Goal: Task Accomplishment & Management: Complete application form

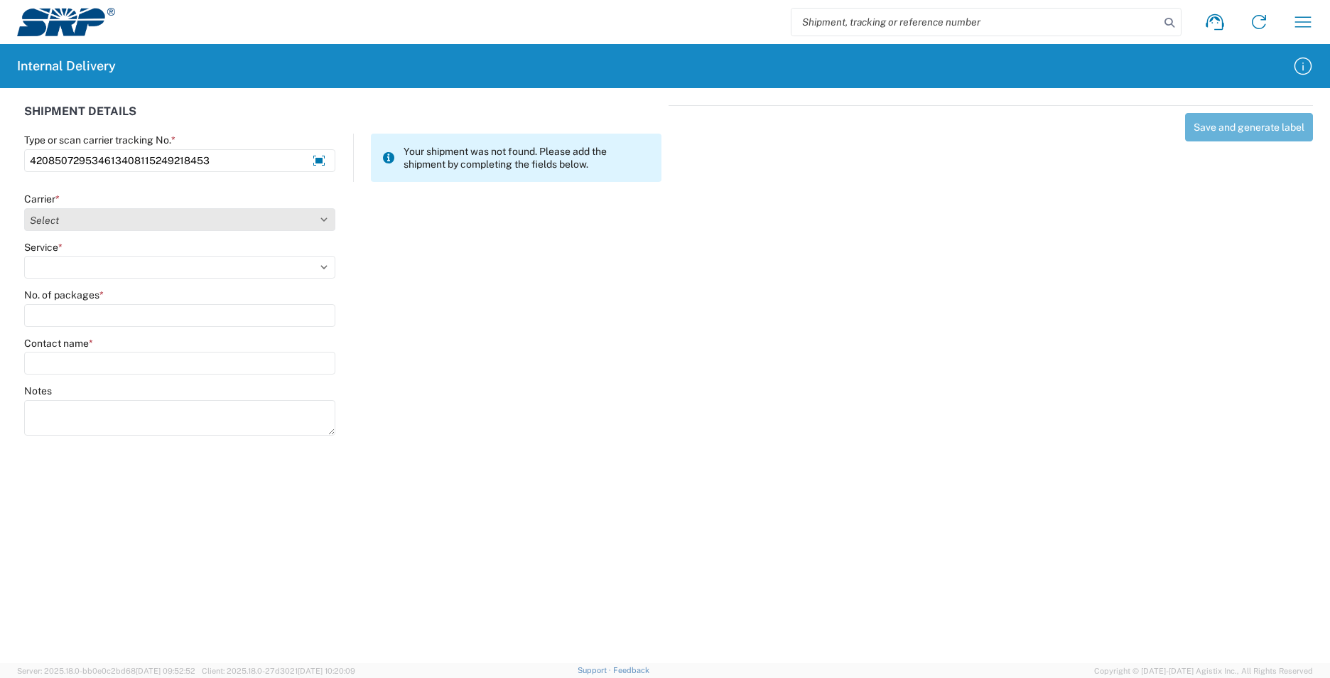
type input "420850729534613408115249218453"
click at [67, 222] on select "Select AcctPay Amazon Logistics ATI Trucking BC Dimerco Logistics Empire Southw…" at bounding box center [179, 219] width 311 height 23
select select "137"
click at [24, 208] on select "Select AcctPay Amazon Logistics ATI Trucking BC Dimerco Logistics Empire Southw…" at bounding box center [179, 219] width 311 height 23
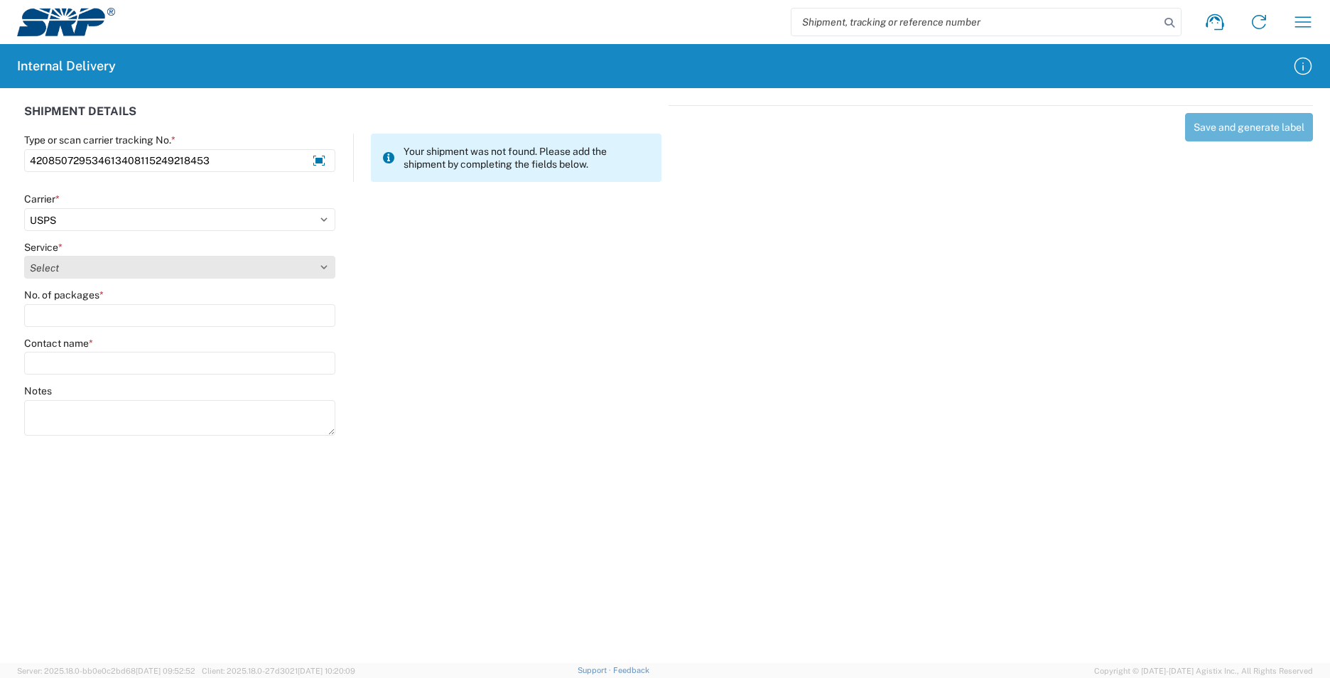
click at [63, 270] on select "Select 3 - 5 Day Bound Printed Matter Express Mail Flat-Rate Envelope Express M…" at bounding box center [179, 267] width 311 height 23
select select "17817"
click at [63, 270] on select "Select 3 - 5 Day Bound Printed Matter Express Mail Flat-Rate Envelope Express M…" at bounding box center [179, 267] width 311 height 23
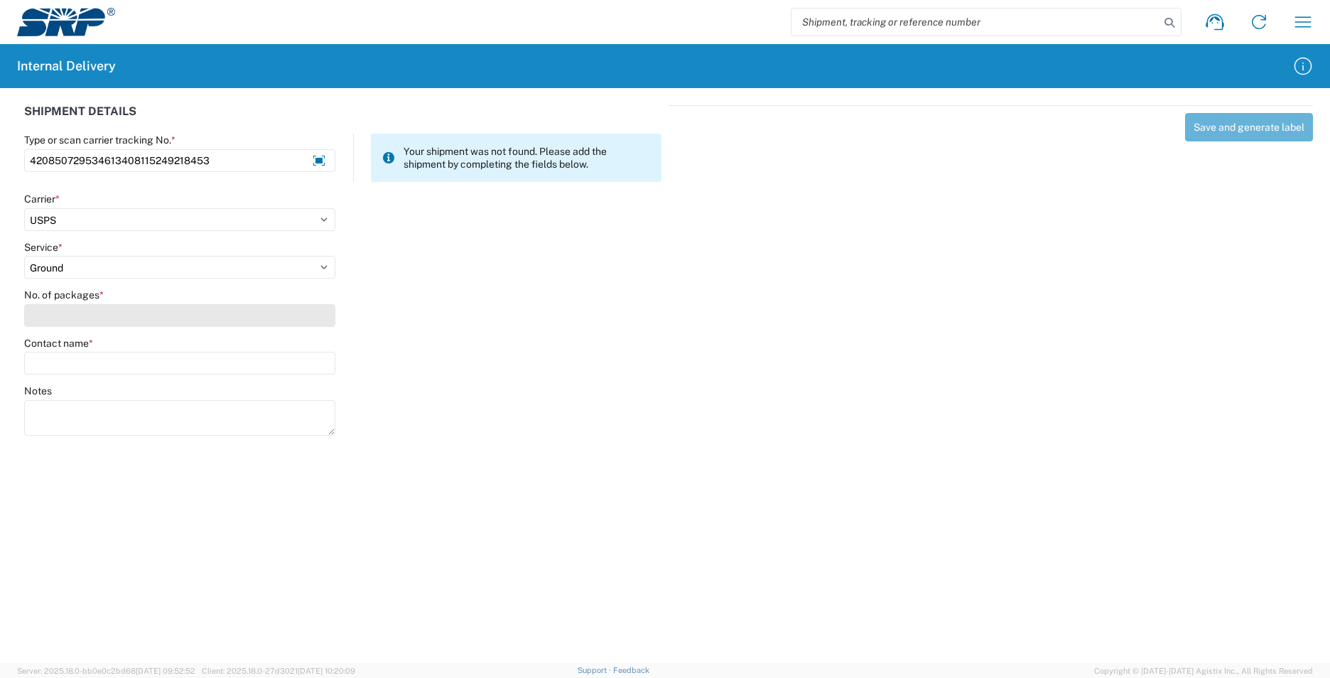
click at [60, 317] on input "No. of packages *" at bounding box center [179, 315] width 311 height 23
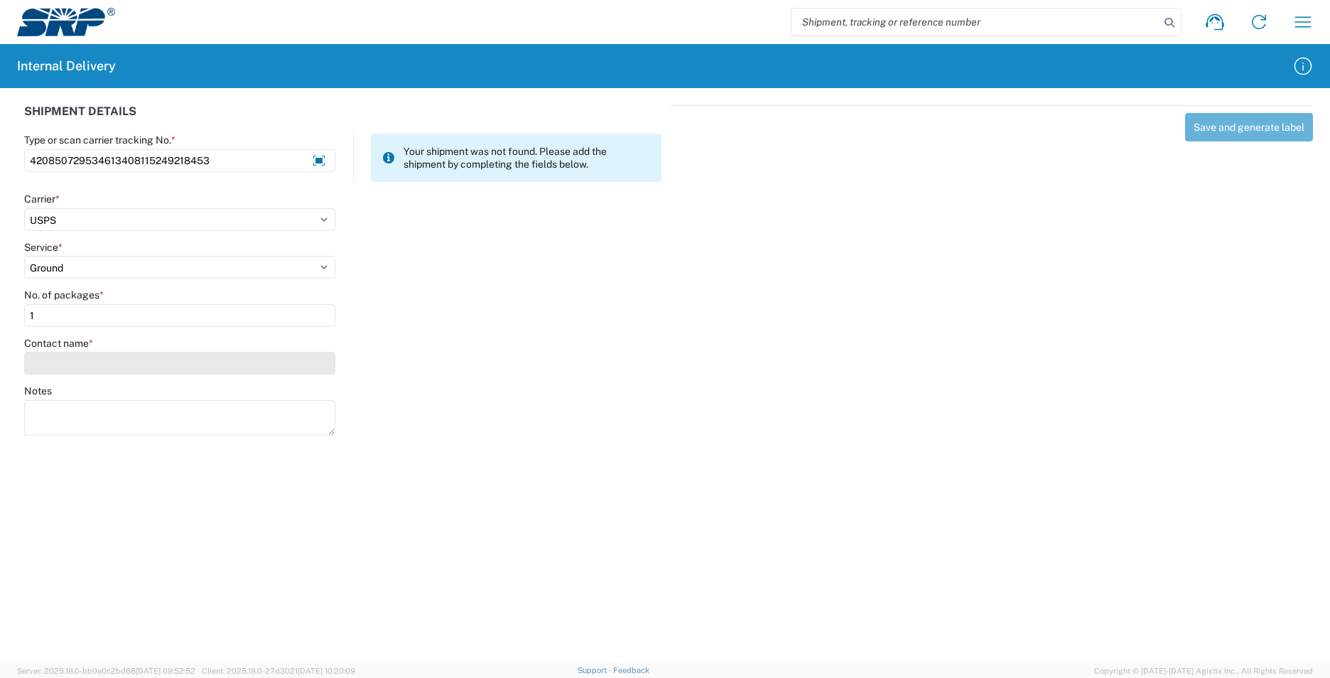
type input "1"
click at [69, 365] on input "Contact name *" at bounding box center [179, 363] width 311 height 23
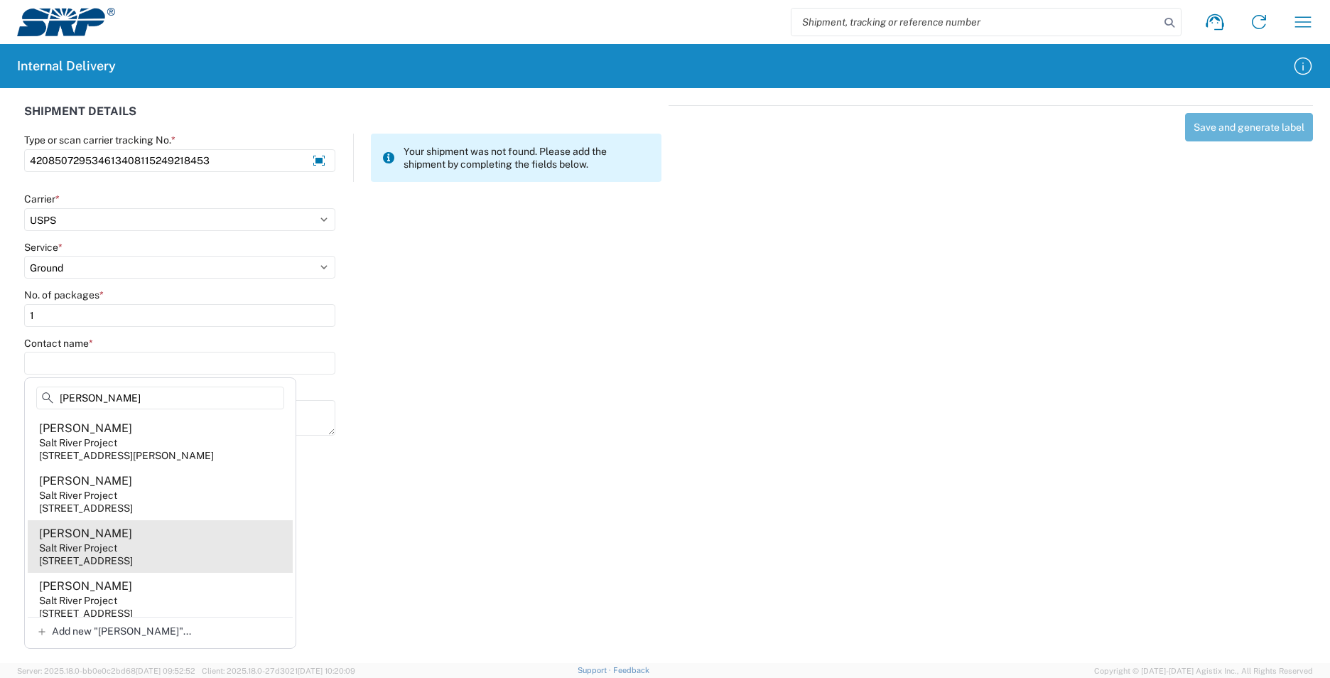
scroll to position [21, 0]
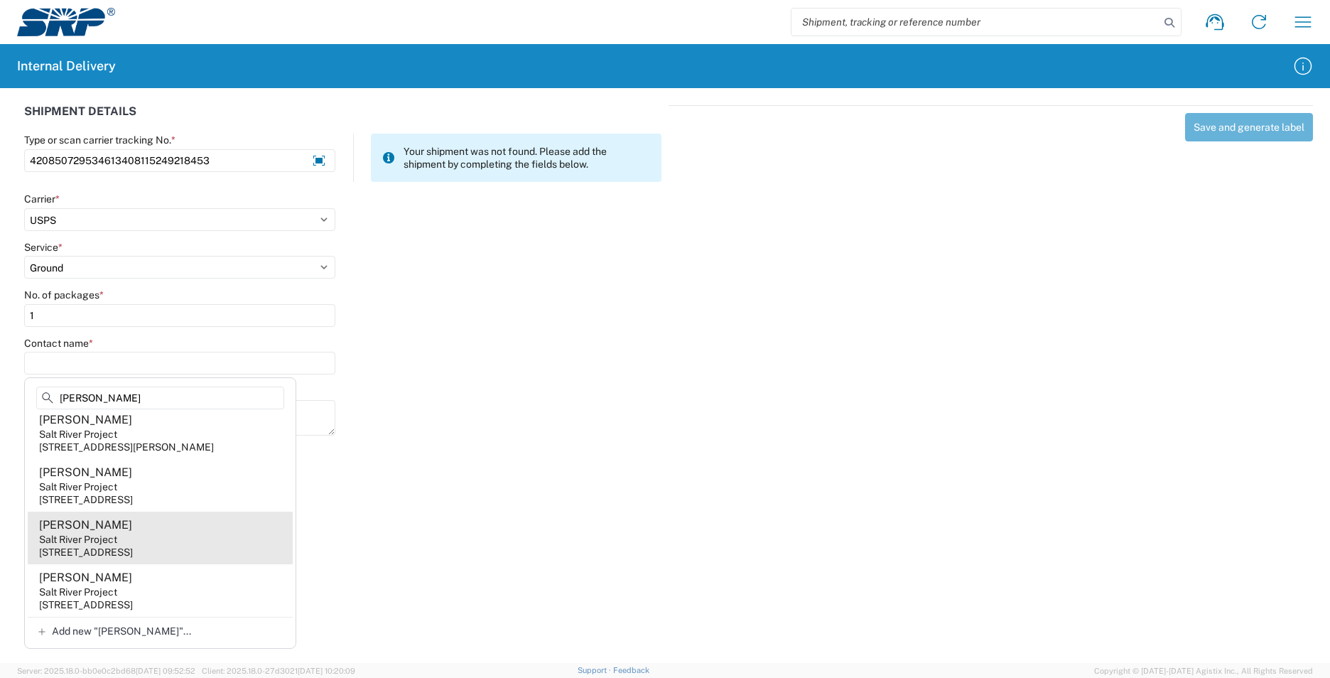
type input "[PERSON_NAME]"
click at [201, 545] on agx-address-suggestion-item "[PERSON_NAME] Salt River Project [STREET_ADDRESS]" at bounding box center [160, 538] width 265 height 53
type input "[PERSON_NAME]"
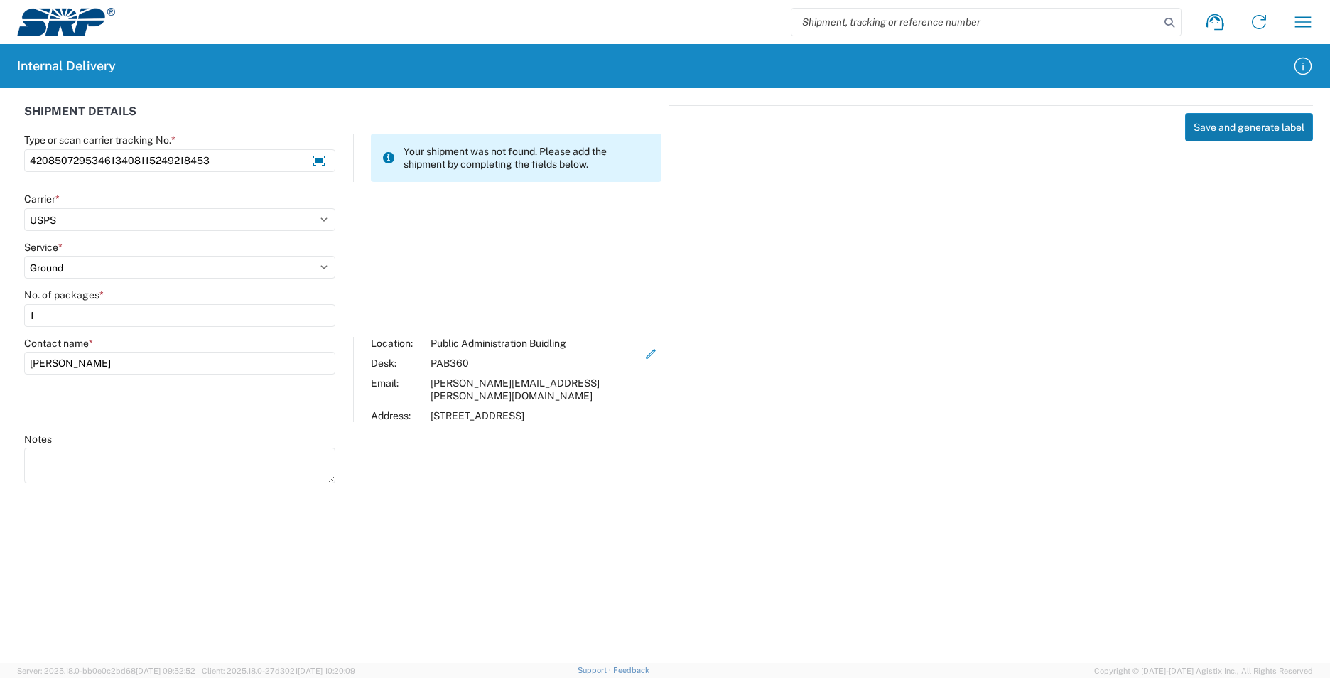
click at [1239, 131] on button "Save and generate label" at bounding box center [1249, 127] width 128 height 28
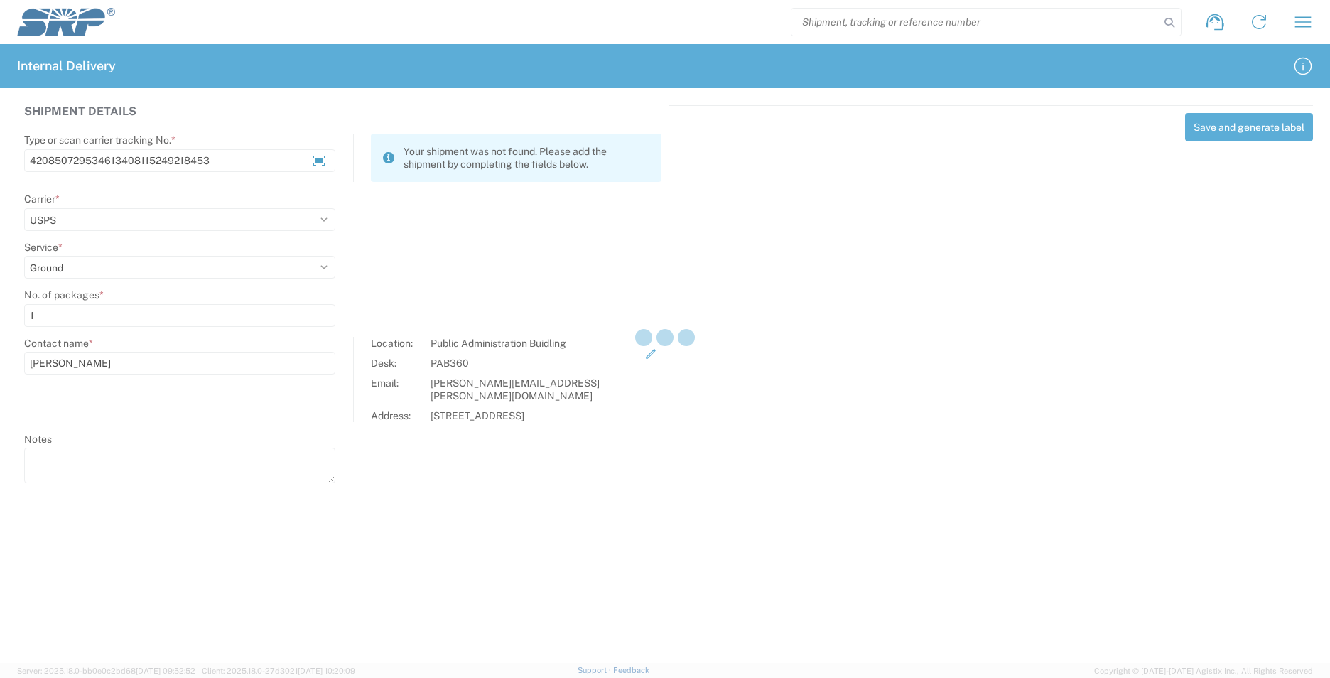
select select
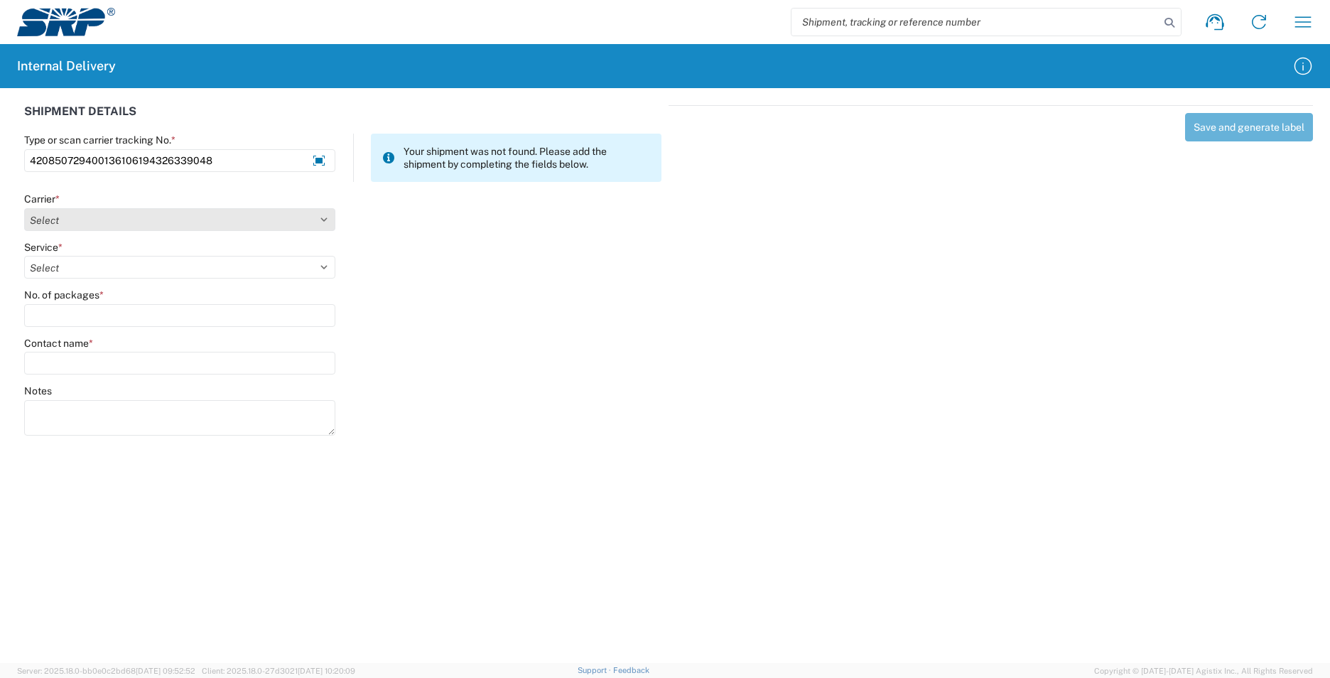
type input "420850729400136106194326339048"
click at [297, 219] on select "Select AcctPay Amazon Logistics ATI Trucking BC Dimerco Logistics Empire Southw…" at bounding box center [179, 219] width 311 height 23
select select "137"
click at [24, 208] on select "Select AcctPay Amazon Logistics ATI Trucking BC Dimerco Logistics Empire Southw…" at bounding box center [179, 219] width 311 height 23
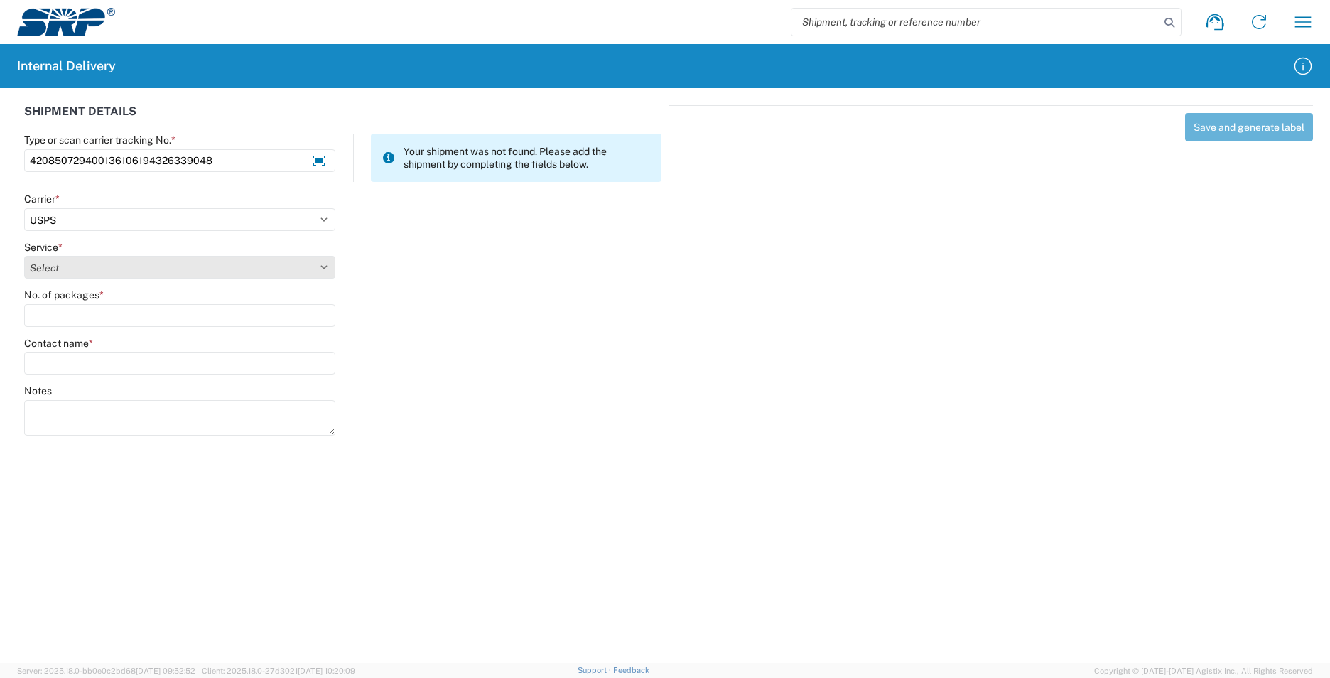
click at [80, 270] on select "Select 3 - 5 Day Bound Printed Matter Express Mail Flat-Rate Envelope Express M…" at bounding box center [179, 267] width 311 height 23
select select "17817"
click at [79, 269] on select "Select 3 - 5 Day Bound Printed Matter Express Mail Flat-Rate Envelope Express M…" at bounding box center [179, 267] width 311 height 23
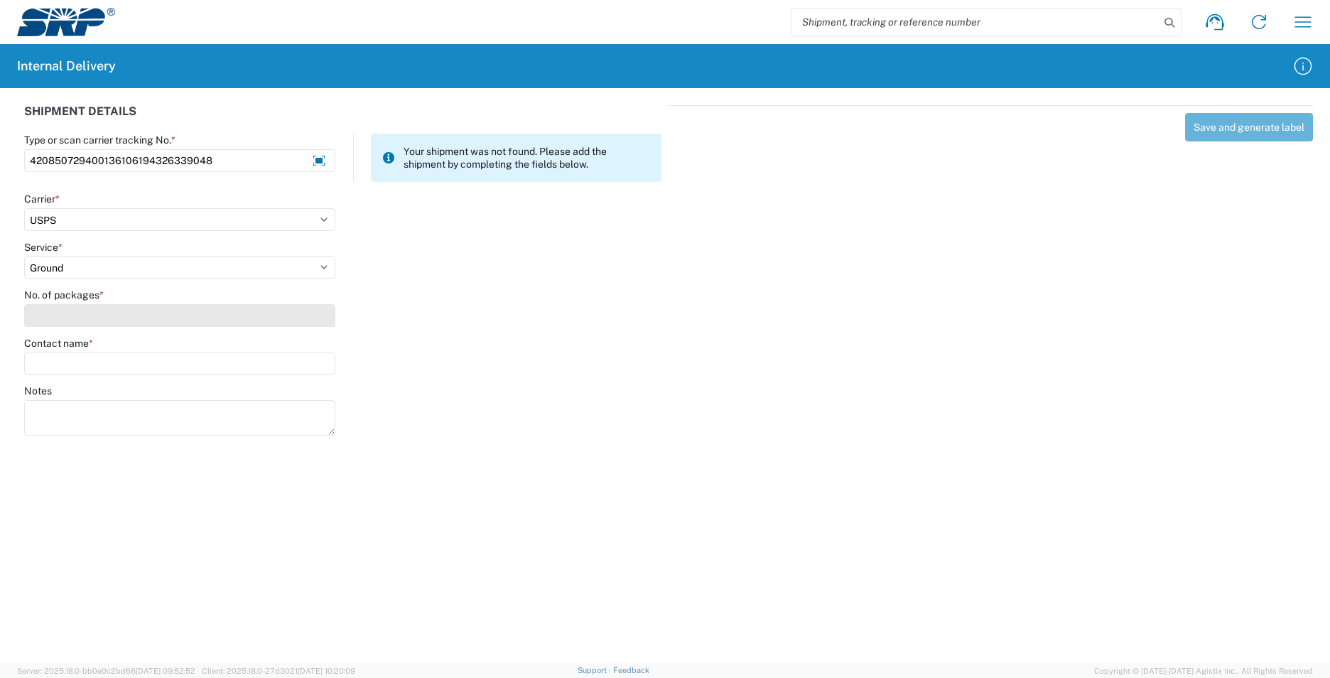
click at [76, 320] on input "No. of packages *" at bounding box center [179, 315] width 311 height 23
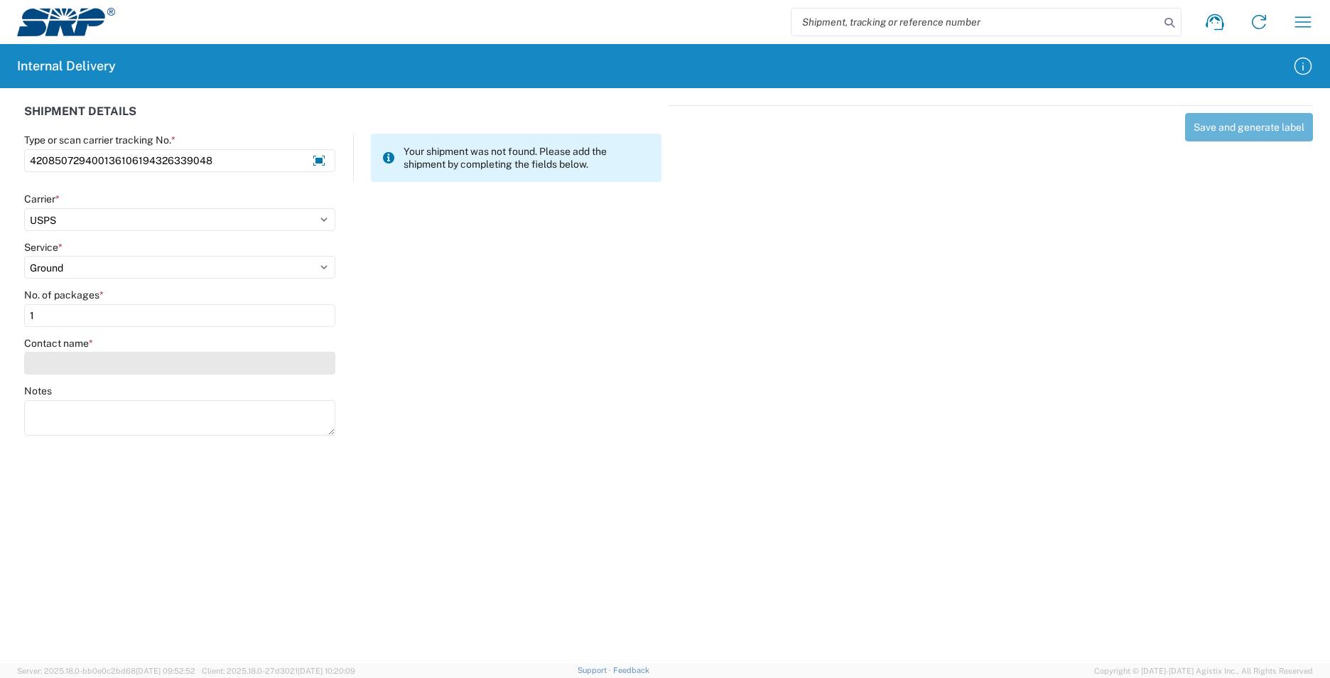
type input "1"
click at [80, 371] on input "Contact name *" at bounding box center [179, 363] width 311 height 23
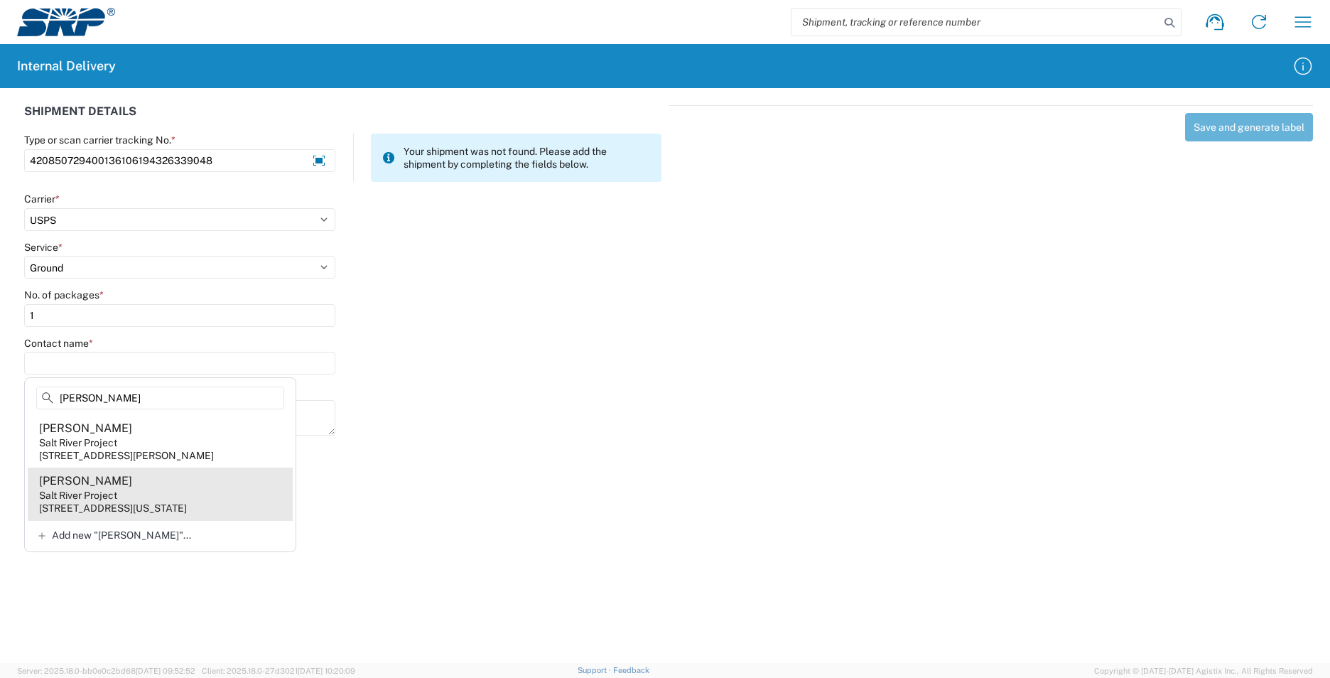
type input "[PERSON_NAME]"
click at [178, 497] on agx-address-suggestion-item "[PERSON_NAME] Salt River Project [STREET_ADDRESS][US_STATE]" at bounding box center [160, 493] width 265 height 53
type input "[PERSON_NAME]"
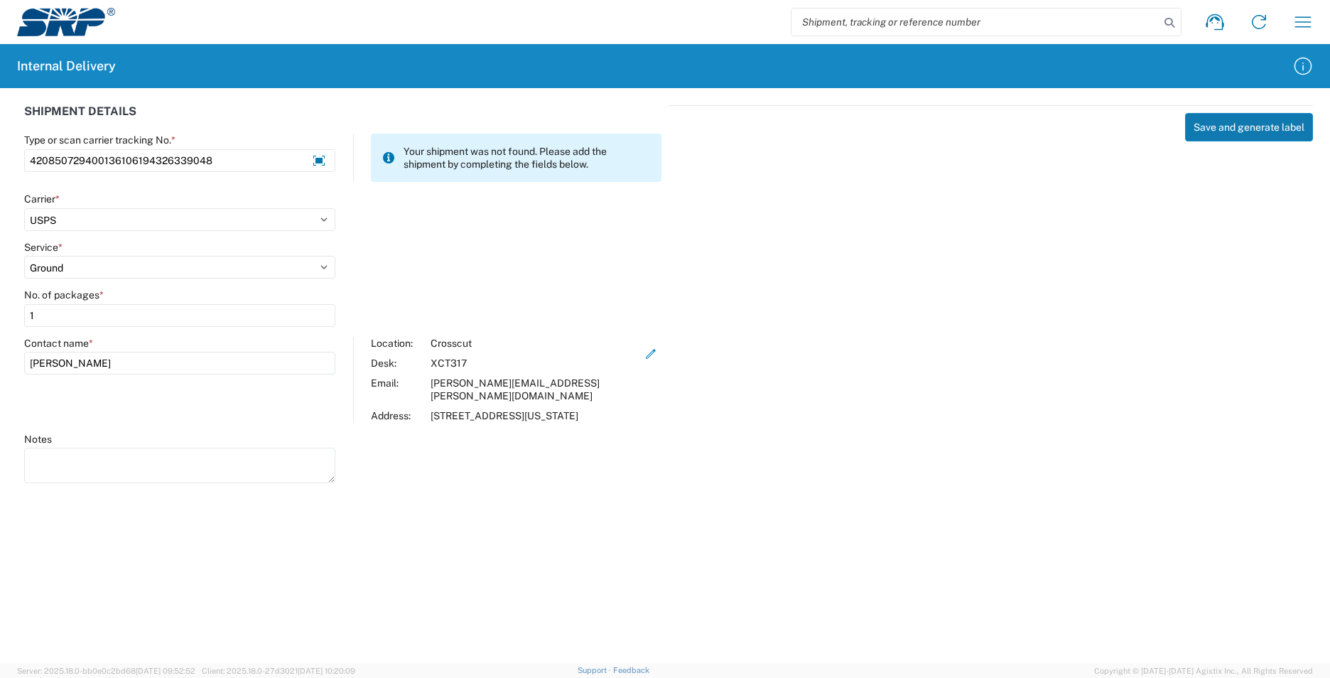
click at [1225, 130] on button "Save and generate label" at bounding box center [1249, 127] width 128 height 28
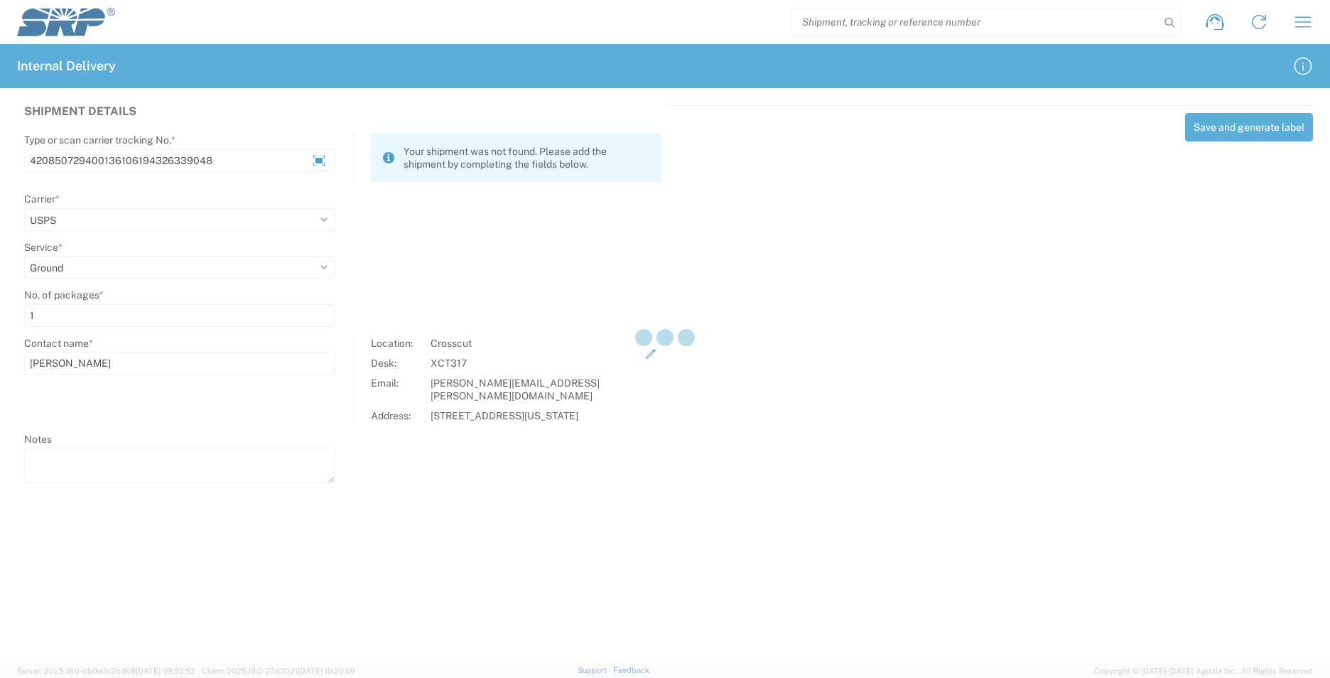
select select
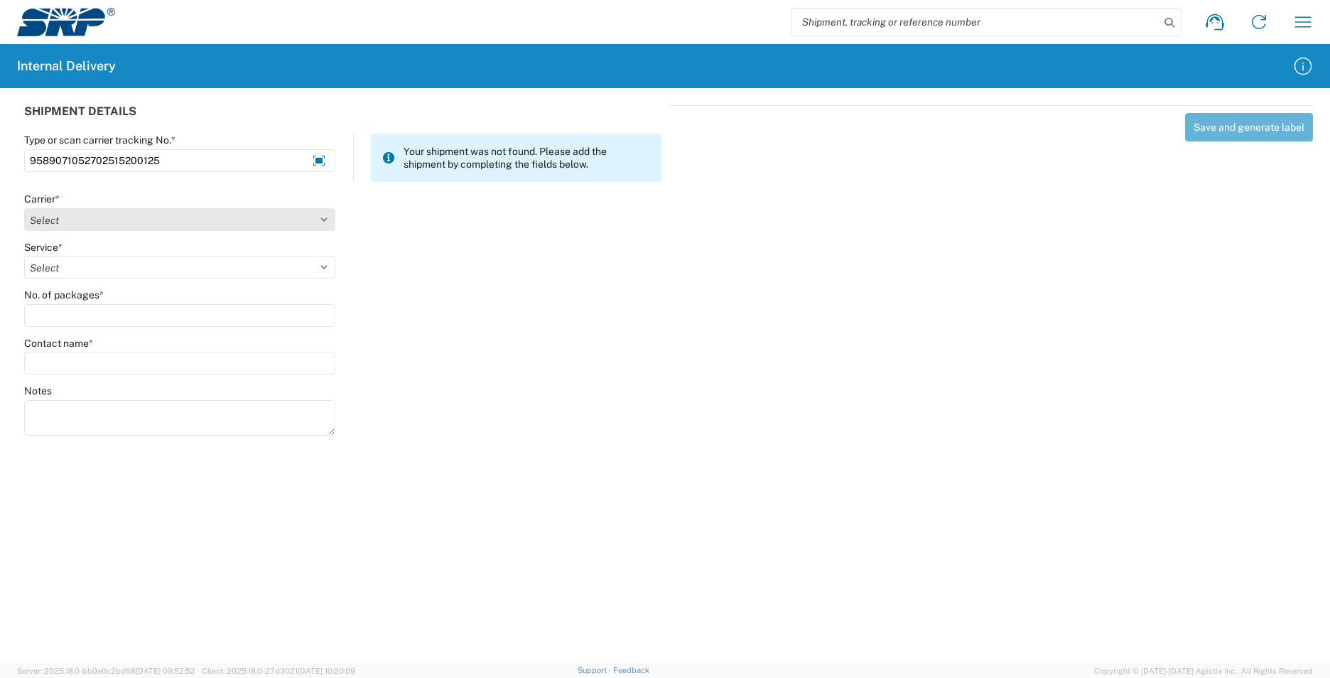
type input "9589071052702515200125"
click at [67, 216] on select "Select AcctPay Amazon Logistics ATI Trucking BC Dimerco Logistics Empire Southw…" at bounding box center [179, 219] width 311 height 23
select select "137"
click at [24, 208] on select "Select AcctPay Amazon Logistics ATI Trucking BC Dimerco Logistics Empire Southw…" at bounding box center [179, 219] width 311 height 23
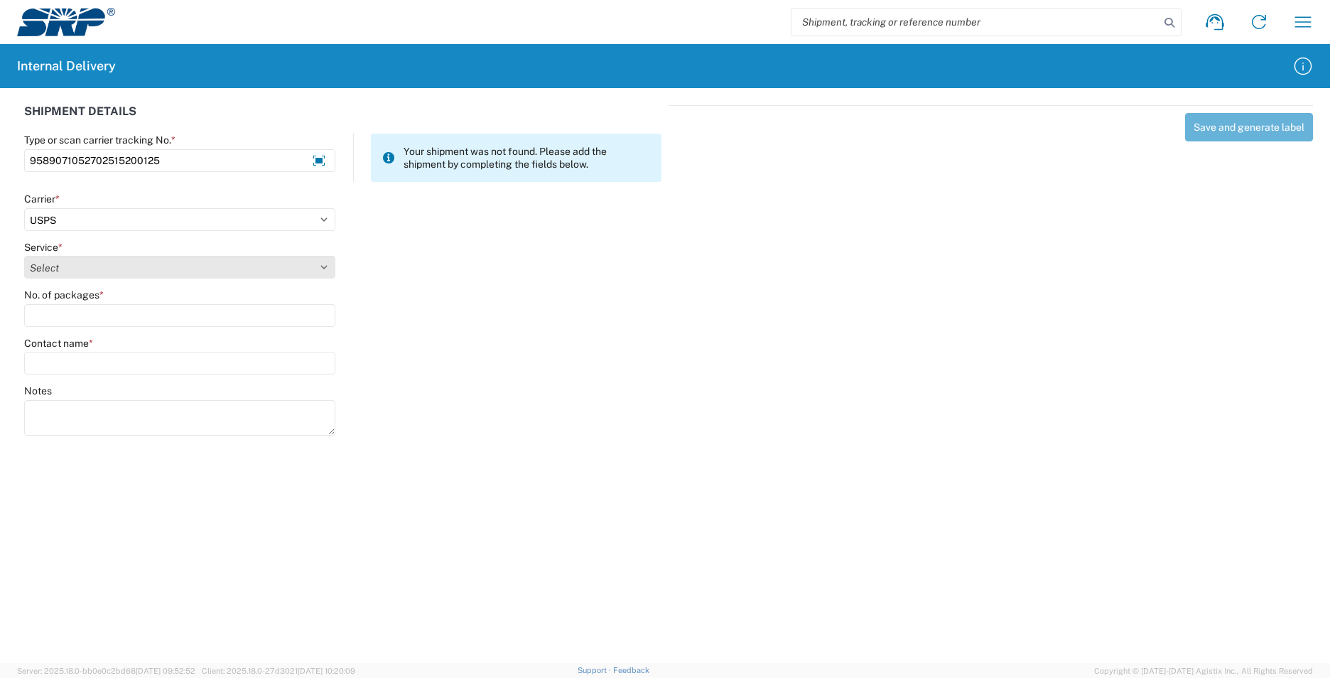
click at [58, 268] on select "Select 3 - 5 Day Bound Printed Matter Express Mail Flat-Rate Envelope Express M…" at bounding box center [179, 267] width 311 height 23
select select "17817"
click at [58, 268] on select "Select 3 - 5 Day Bound Printed Matter Express Mail Flat-Rate Envelope Express M…" at bounding box center [179, 267] width 311 height 23
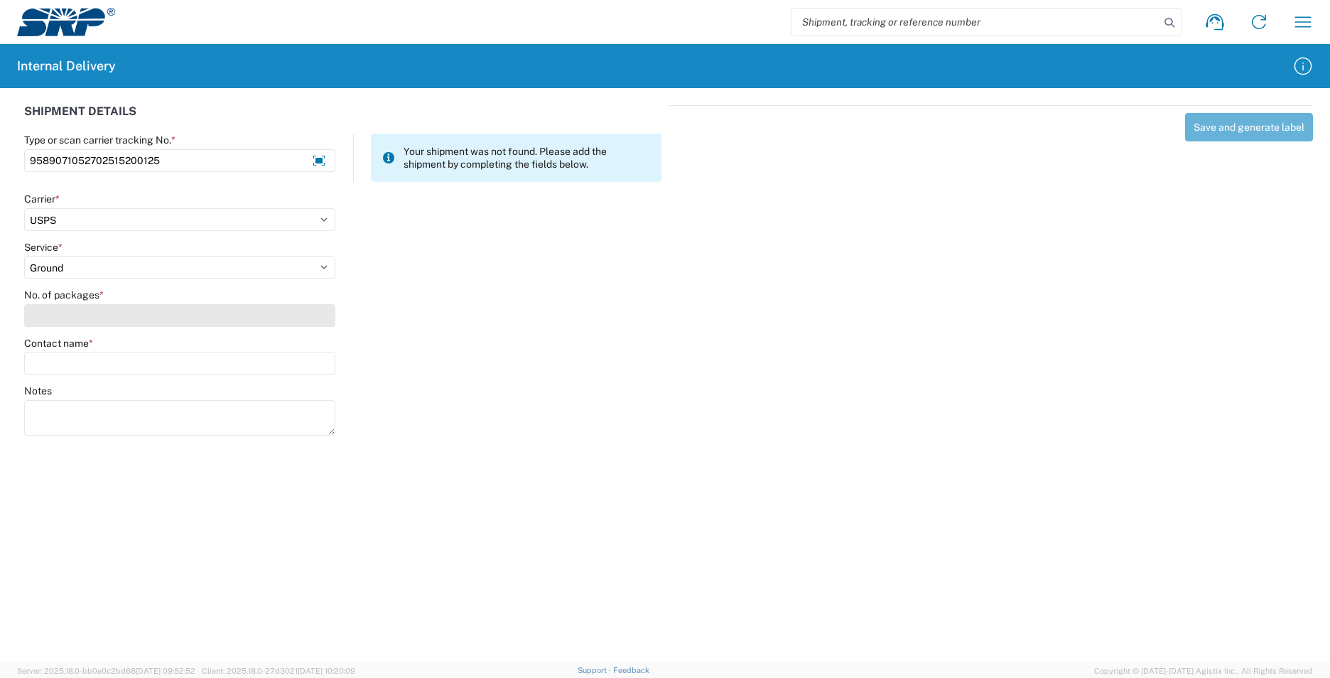
click at [66, 320] on input "No. of packages *" at bounding box center [179, 315] width 311 height 23
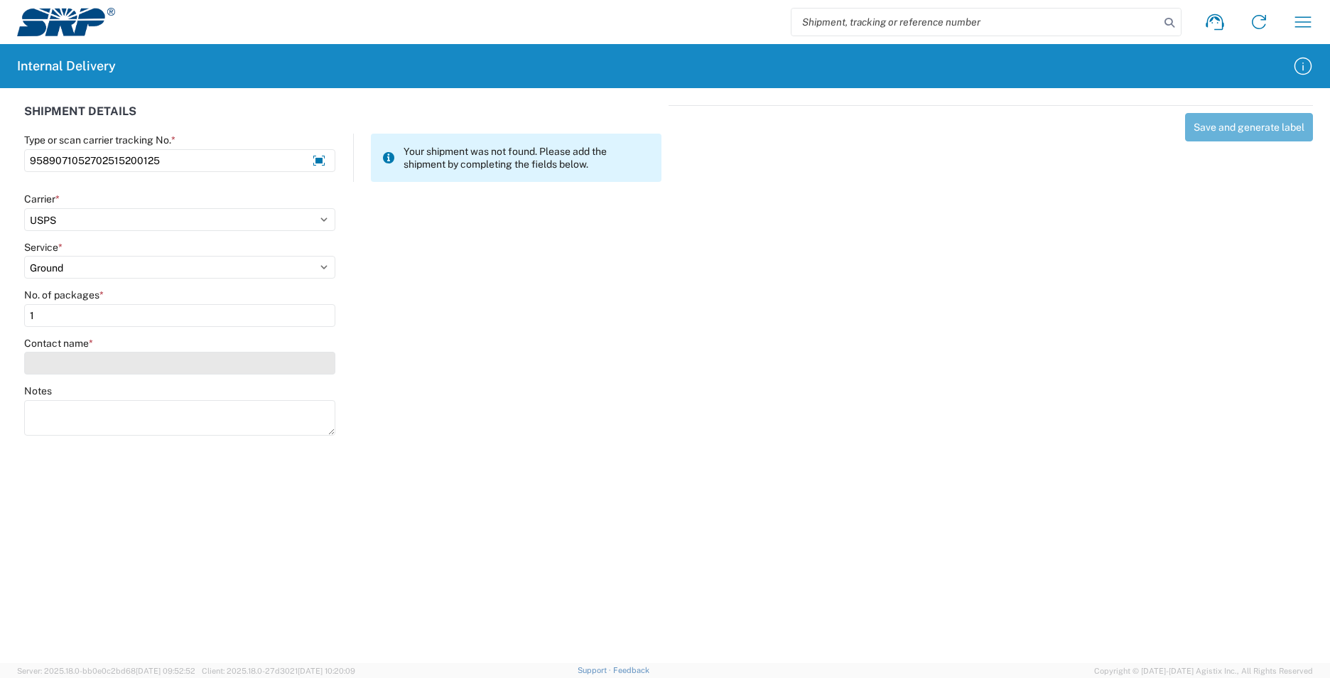
type input "1"
click at [70, 365] on input "Contact name *" at bounding box center [179, 363] width 311 height 23
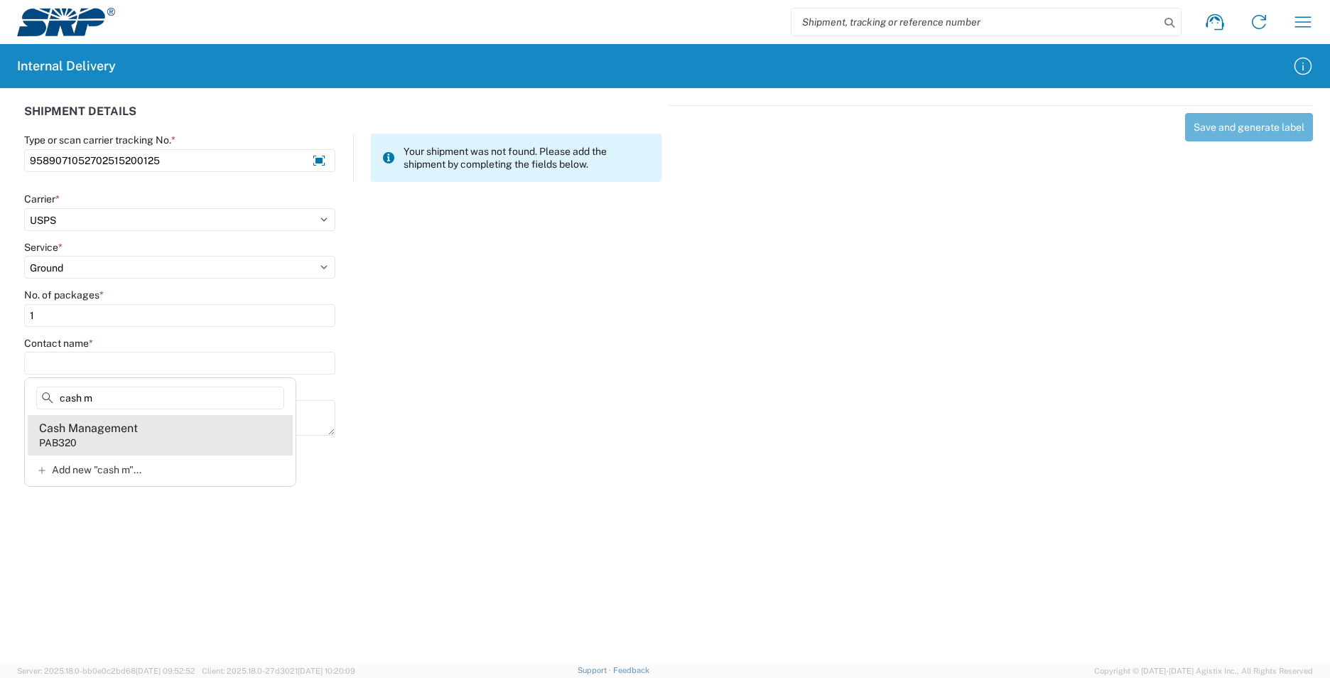
type input "cash m"
drag, startPoint x: 178, startPoint y: 443, endPoint x: 324, endPoint y: 395, distance: 153.9
click at [180, 443] on agx-address-suggestion-item "Cash Management PAB320" at bounding box center [160, 435] width 265 height 40
type input "Cash Management"
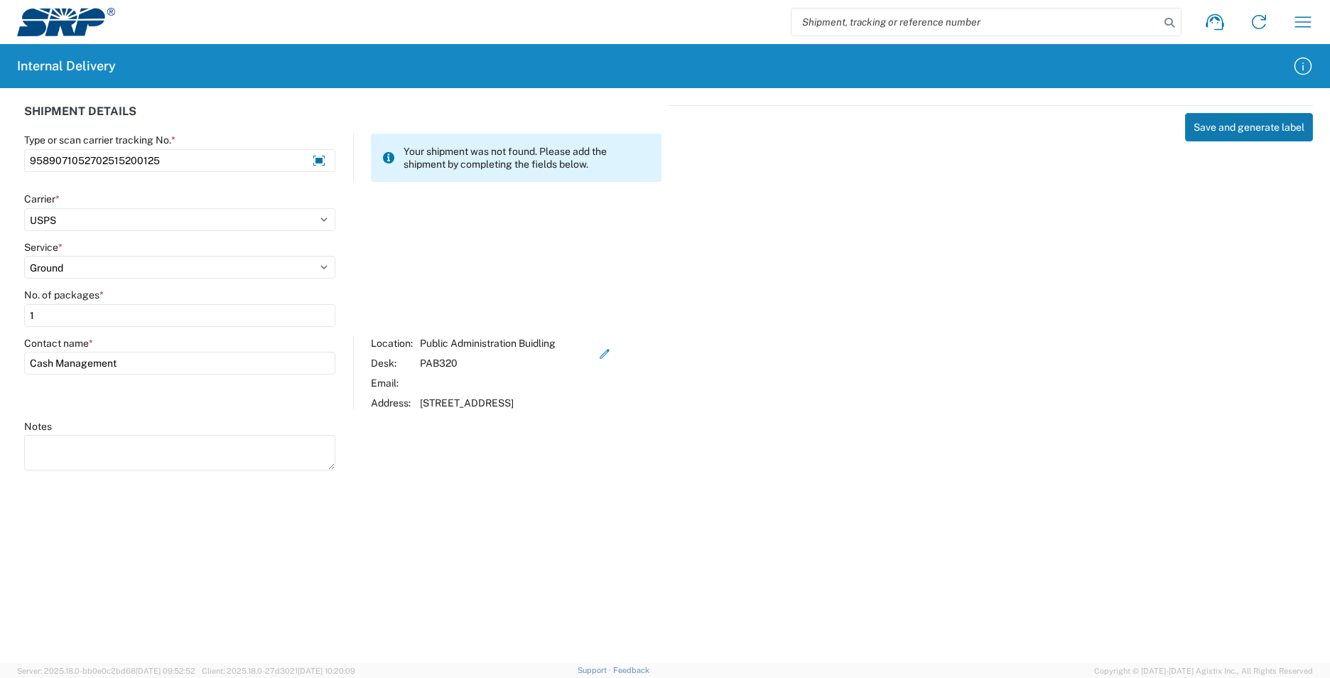
click at [1225, 125] on button "Save and generate label" at bounding box center [1249, 127] width 128 height 28
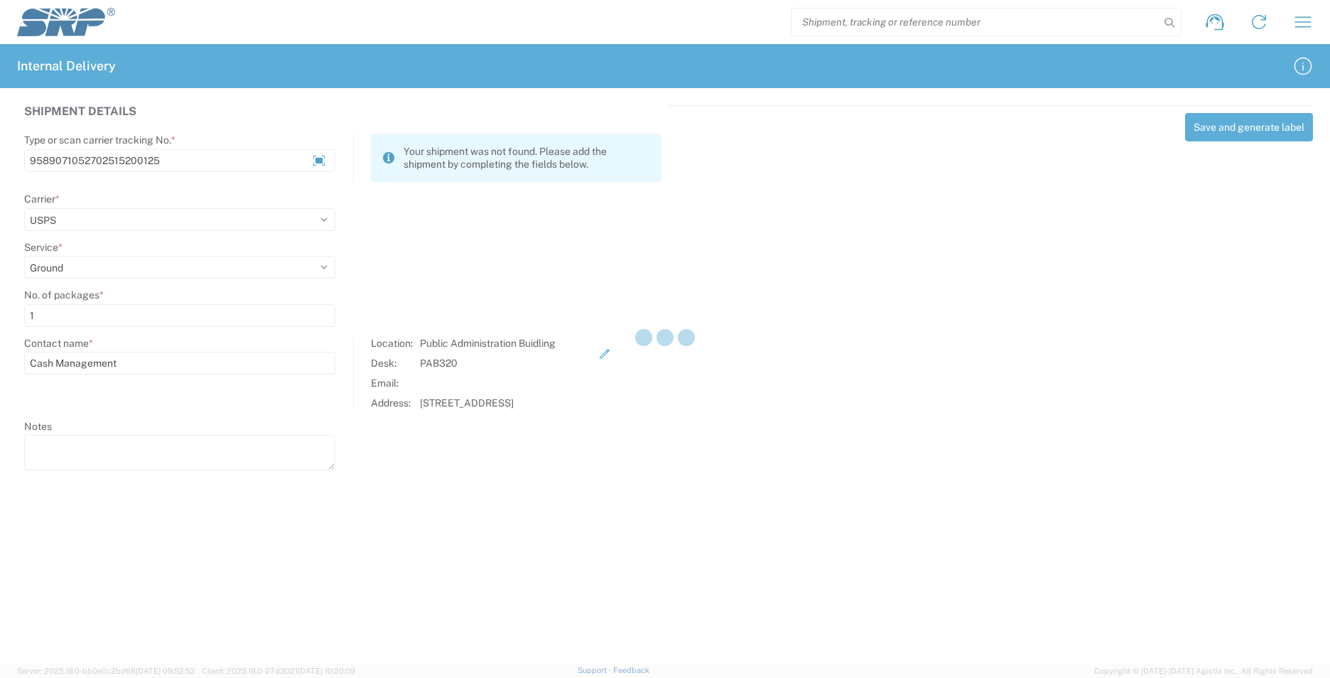
select select
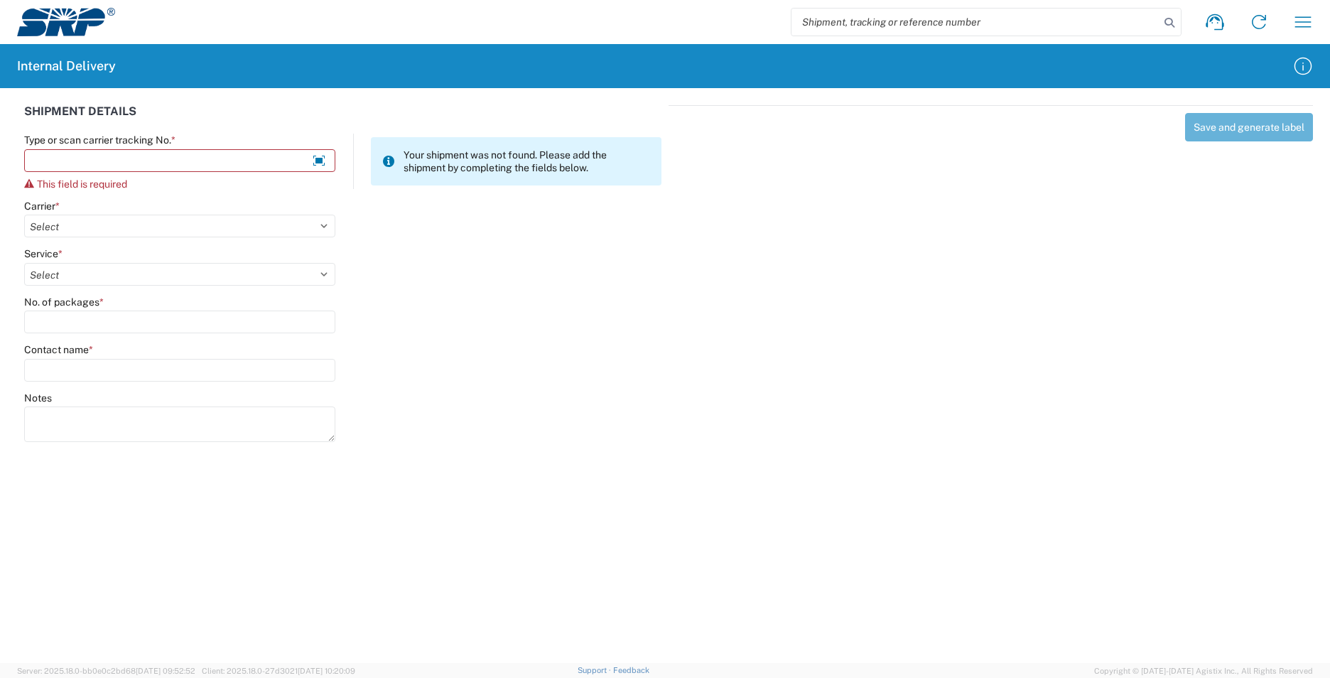
click at [881, 22] on input "search" at bounding box center [975, 22] width 368 height 27
type input "9589071052702515200125"
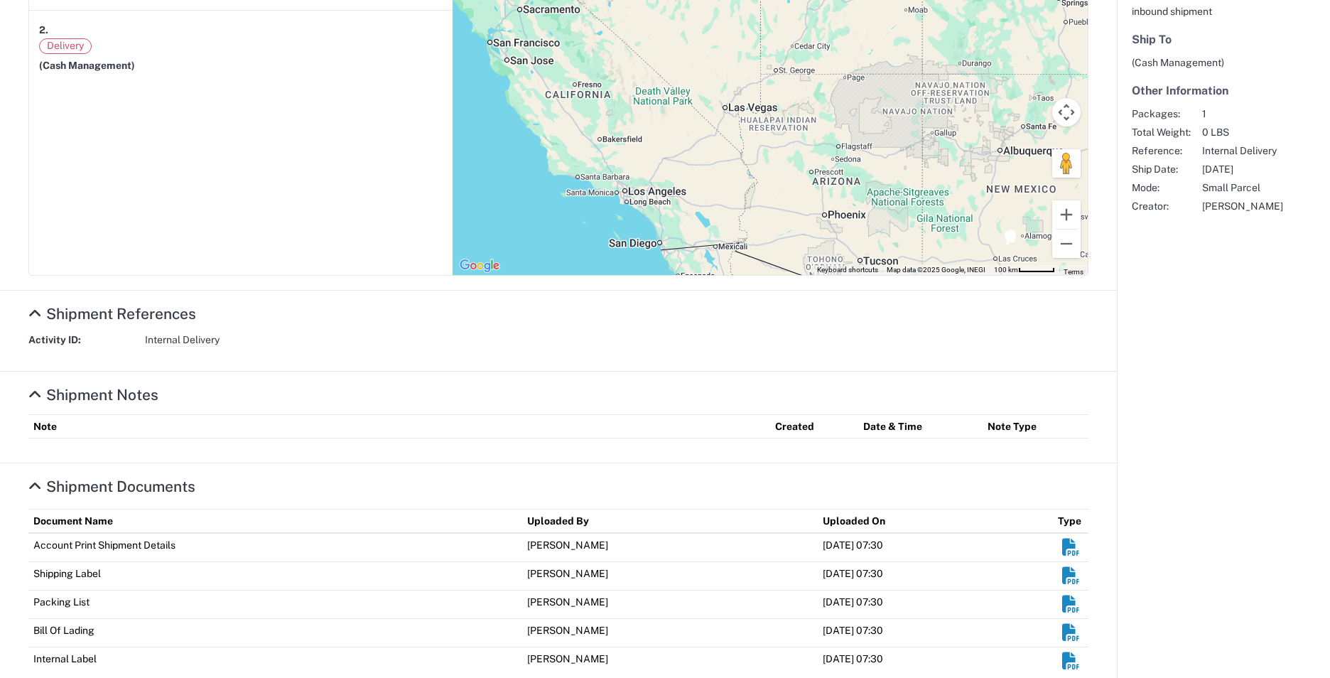
scroll to position [335, 0]
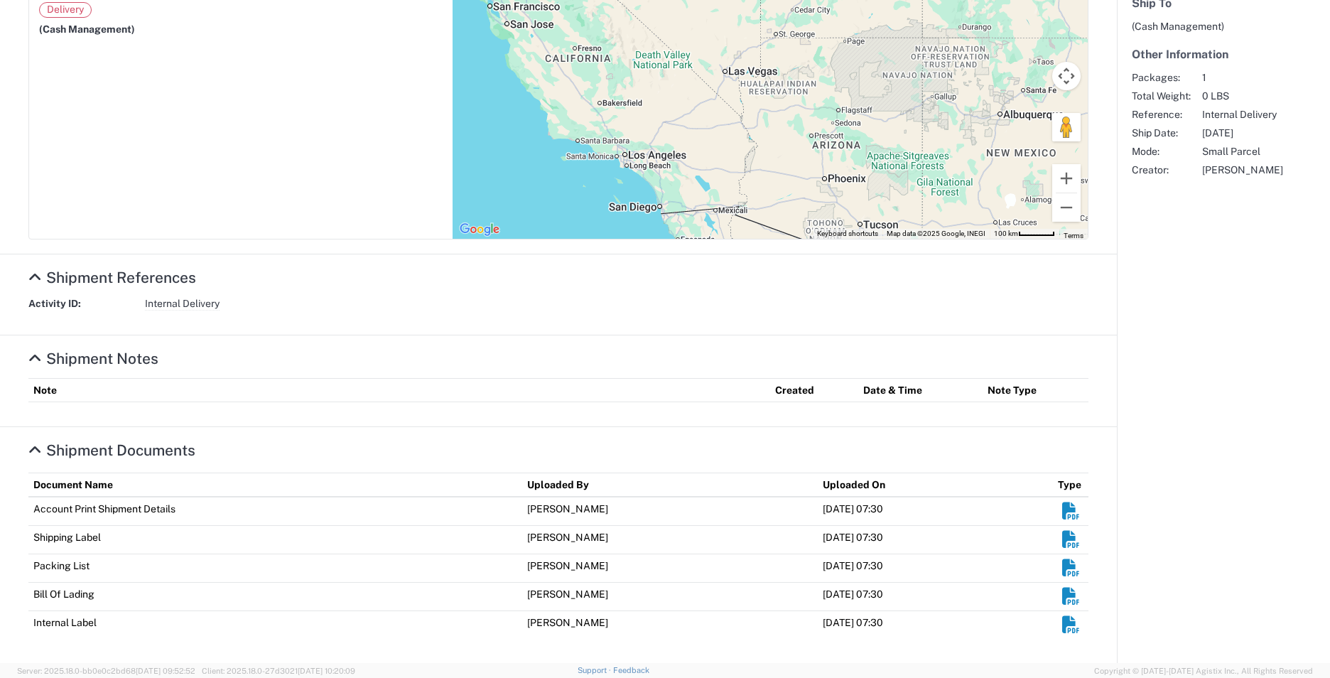
click at [1062, 627] on em "Shipment Documents" at bounding box center [1071, 625] width 18 height 18
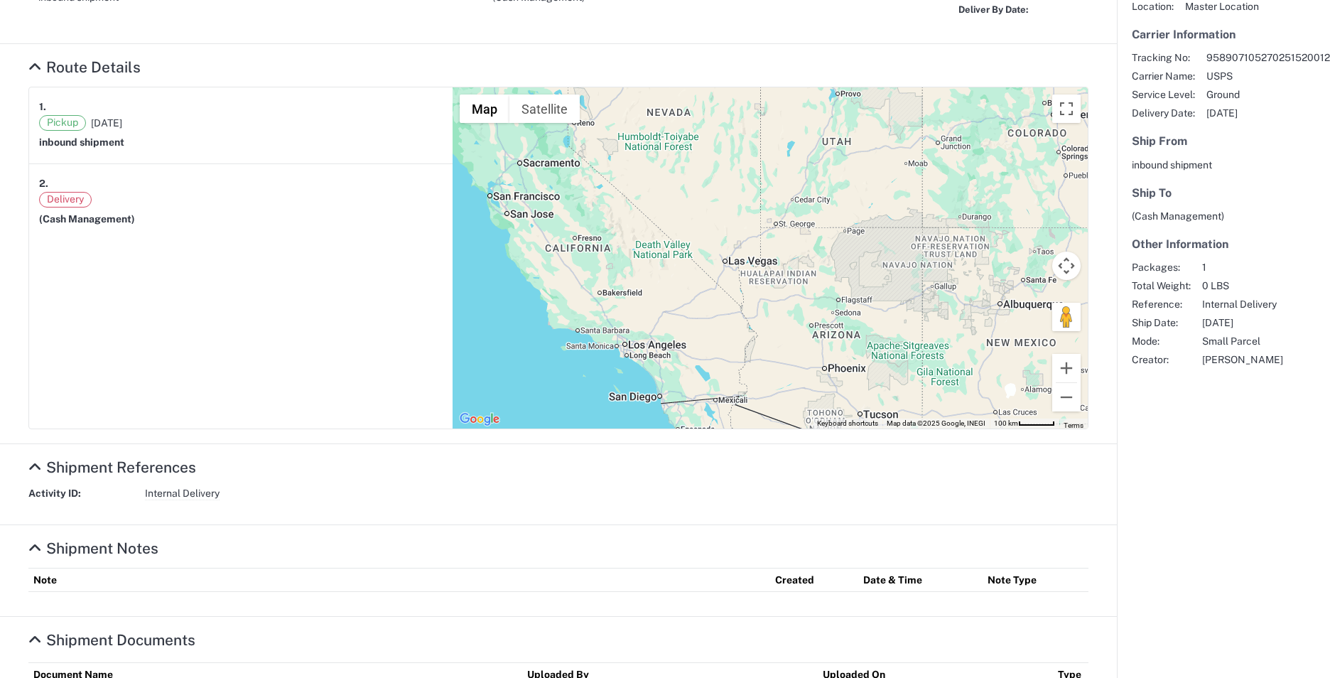
scroll to position [0, 0]
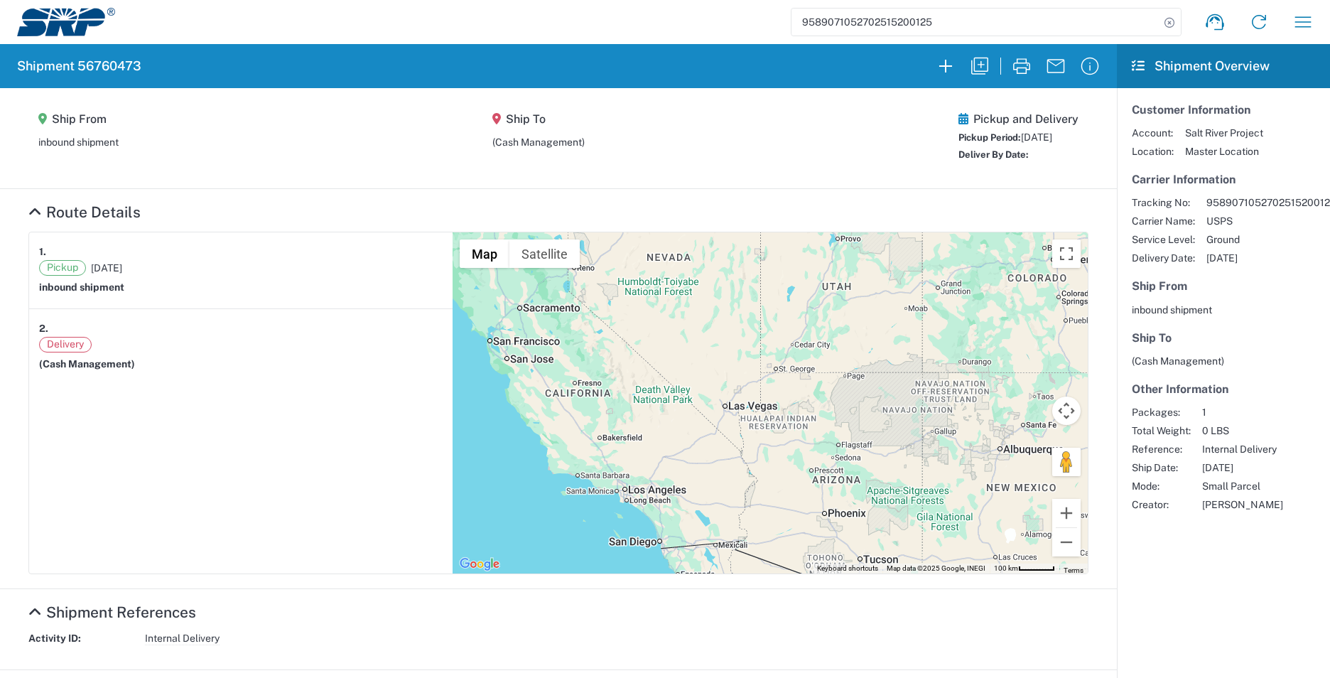
click at [60, 11] on img at bounding box center [66, 22] width 98 height 28
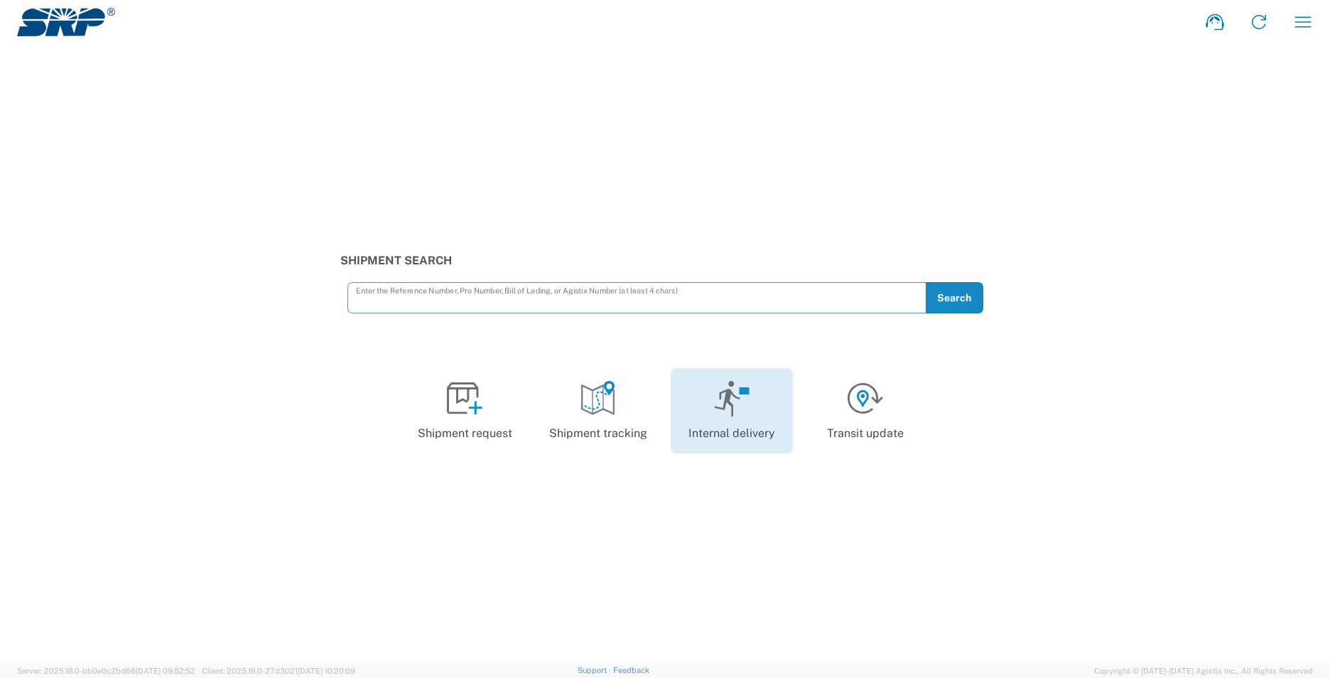
click at [735, 401] on icon at bounding box center [732, 399] width 36 height 36
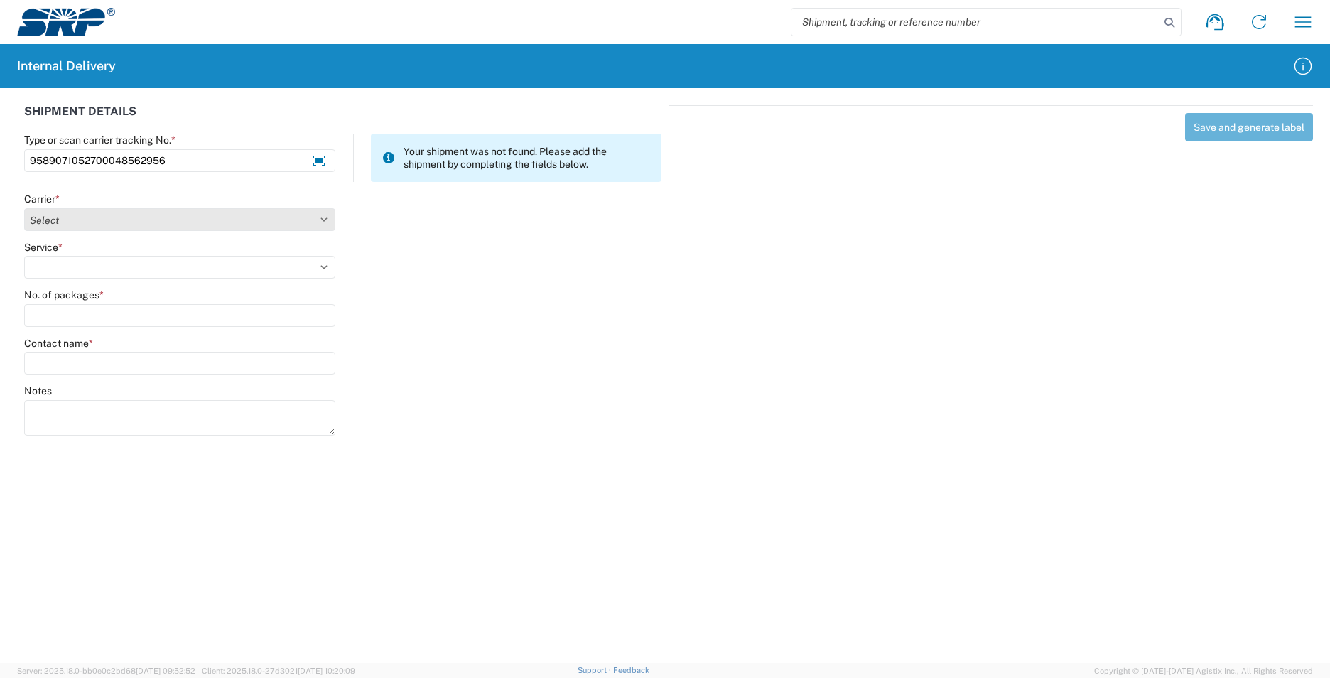
type input "9589071052700048562956"
click at [183, 220] on select "Select AcctPay Amazon Logistics ATI Trucking BC Dimerco Logistics Empire Southw…" at bounding box center [179, 219] width 311 height 23
select select "137"
click at [24, 208] on select "Select AcctPay Amazon Logistics ATI Trucking BC Dimerco Logistics Empire Southw…" at bounding box center [179, 219] width 311 height 23
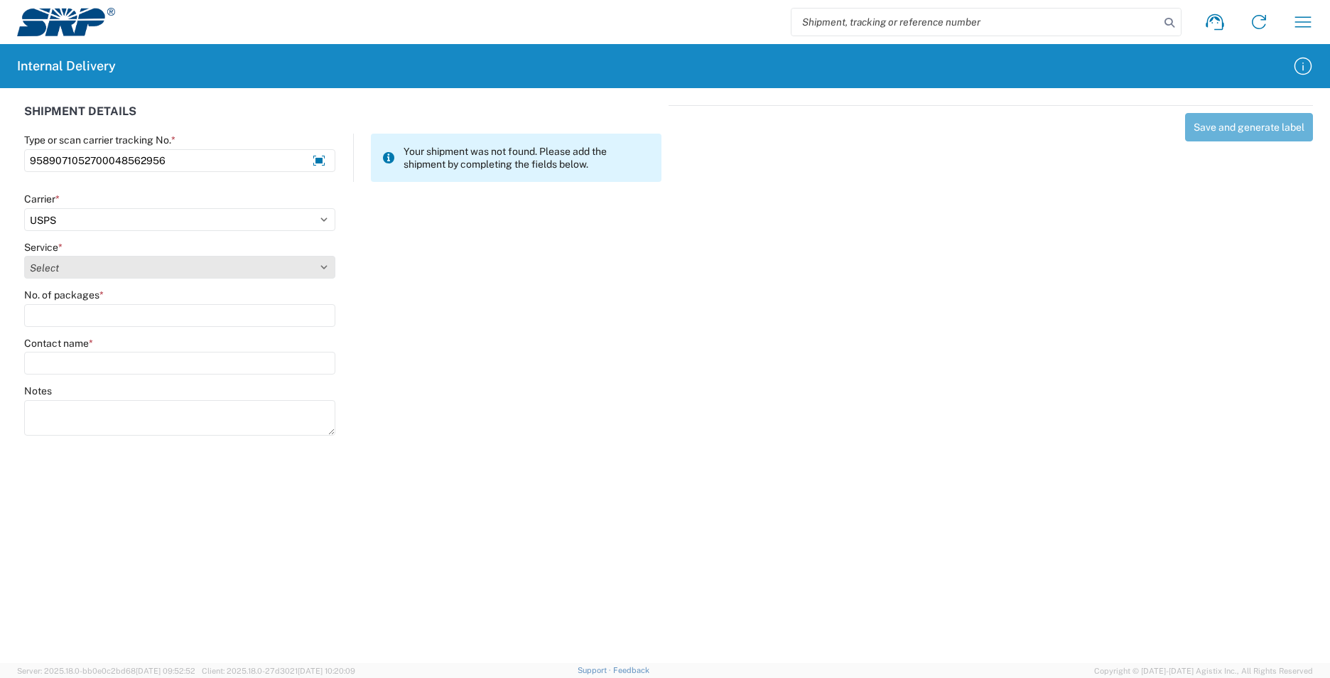
click at [59, 271] on select "Select 3 - 5 Day Bound Printed Matter Express Mail Flat-Rate Envelope Express M…" at bounding box center [179, 267] width 311 height 23
select select "17817"
click at [55, 271] on select "Select 3 - 5 Day Bound Printed Matter Express Mail Flat-Rate Envelope Express M…" at bounding box center [179, 267] width 311 height 23
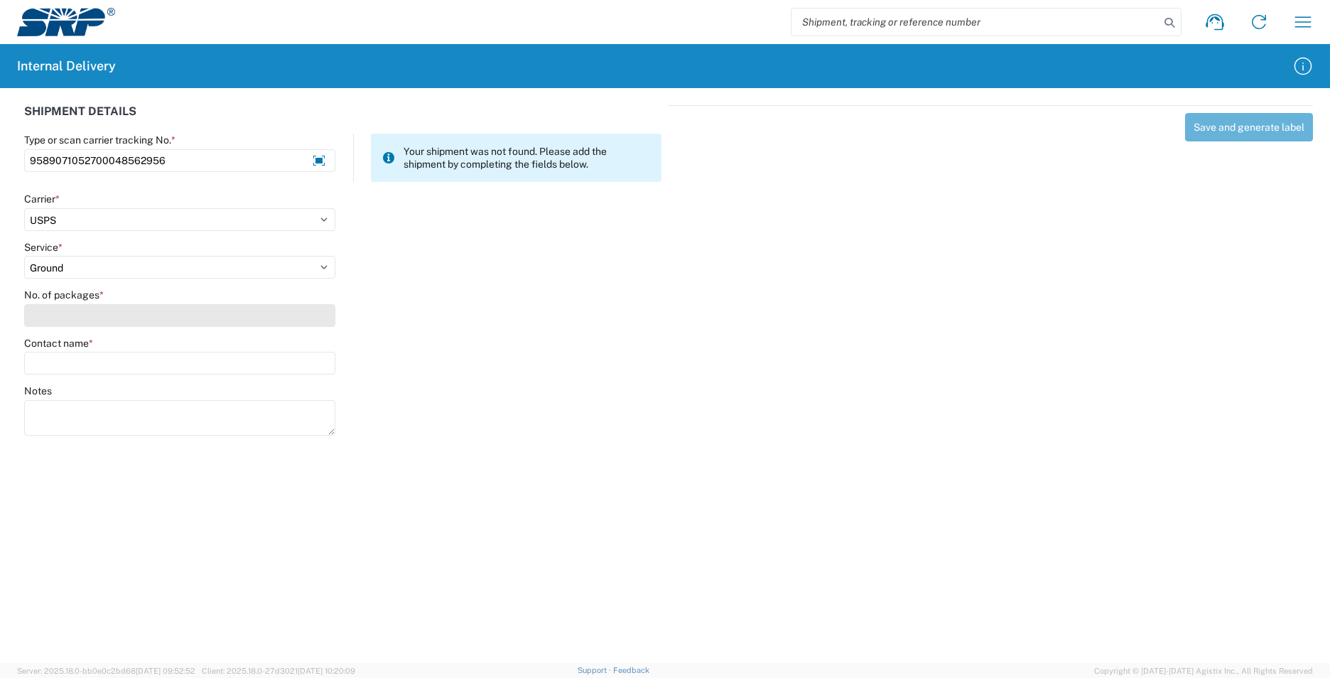
click at [55, 315] on input "No. of packages *" at bounding box center [179, 315] width 311 height 23
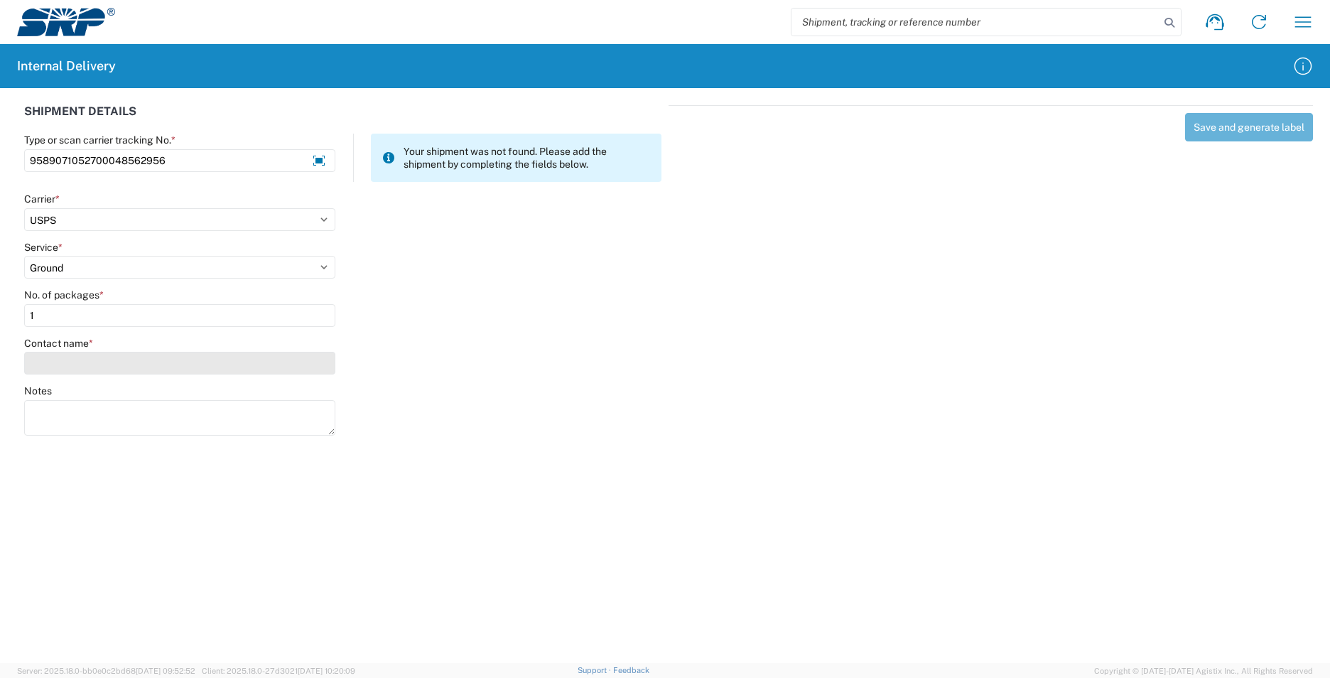
type input "1"
click at [72, 359] on input "Contact name *" at bounding box center [179, 363] width 311 height 23
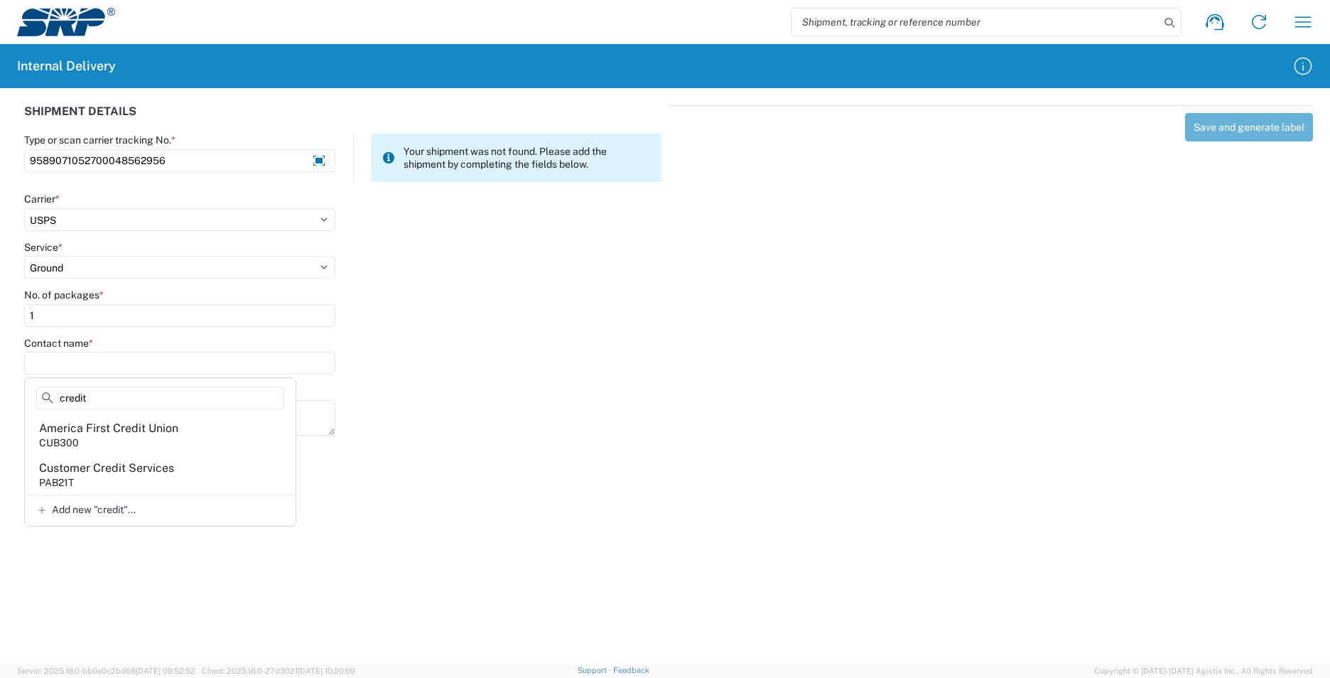
type input "credit"
click at [162, 476] on agx-address-suggestion-item "Customer Credit Services PAB21T" at bounding box center [160, 475] width 265 height 40
type input "Customer Credit Services"
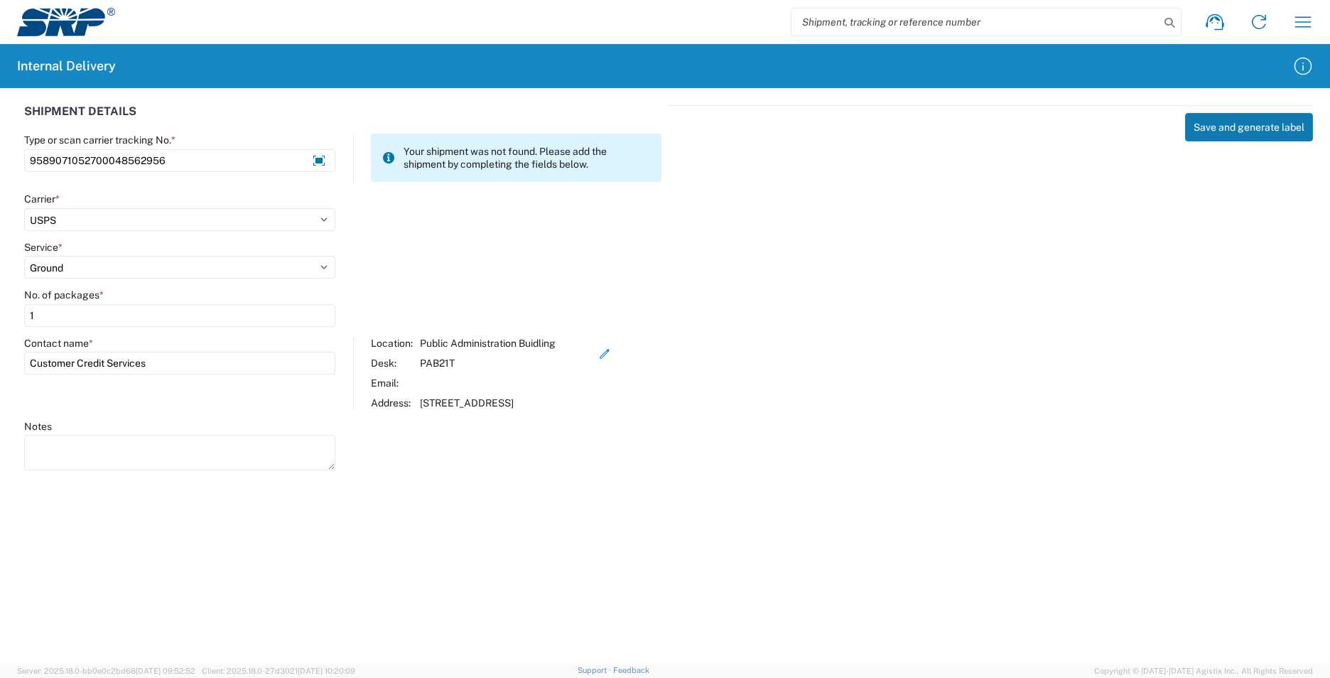
click at [1231, 138] on button "Save and generate label" at bounding box center [1249, 127] width 128 height 28
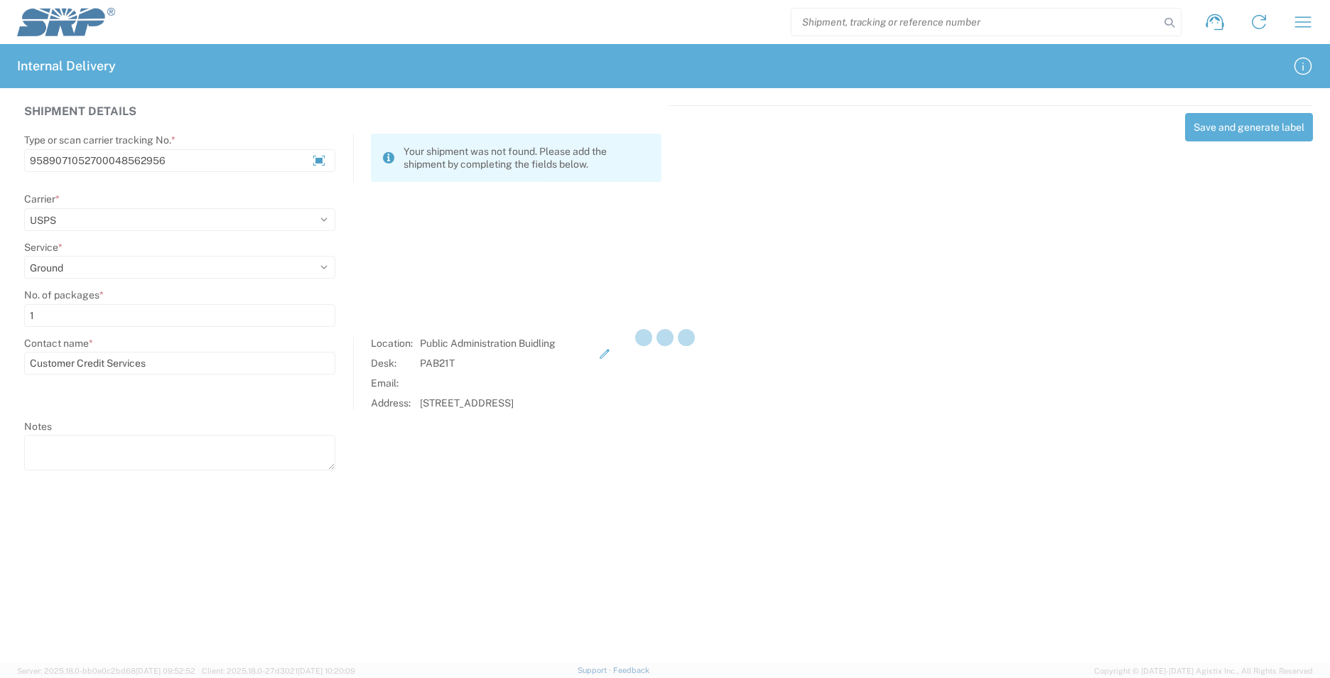
select select
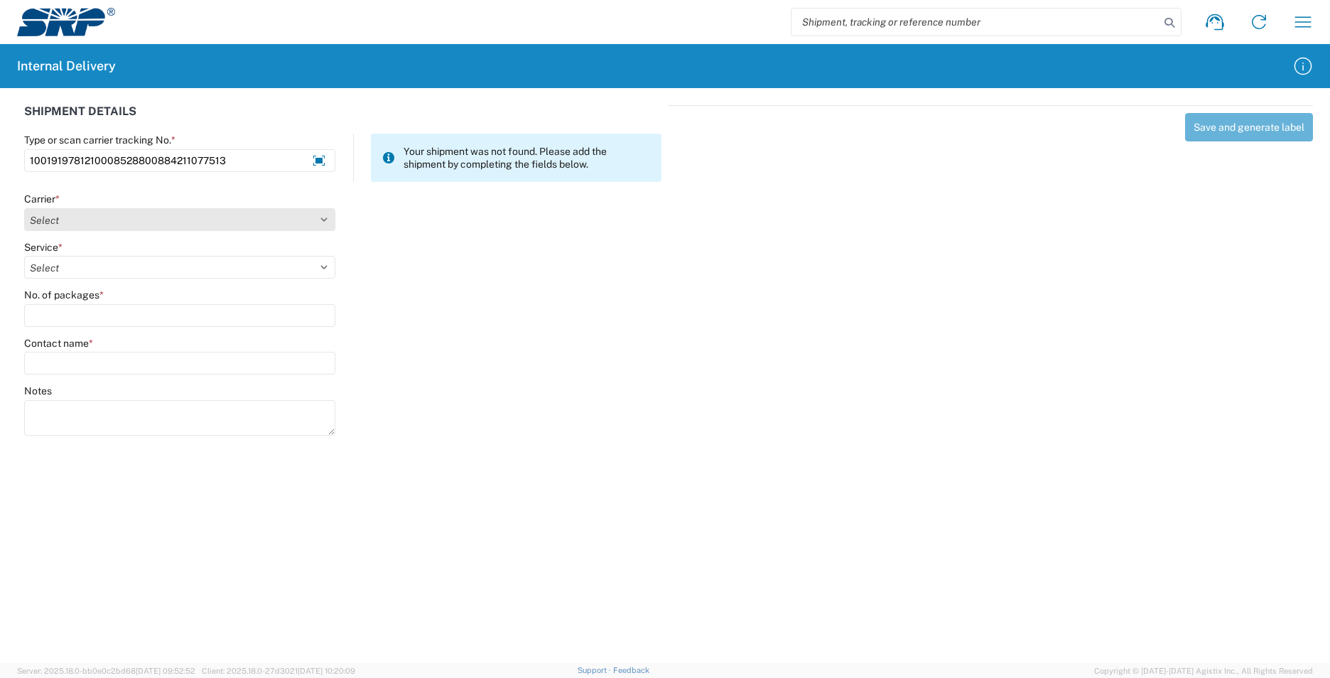
type input "1001919781210008528800884211077513"
click at [137, 224] on select "Select AcctPay Amazon Logistics ATI Trucking BC Dimerco Logistics Empire Southw…" at bounding box center [179, 219] width 311 height 23
select select "5"
click at [24, 208] on select "Select AcctPay Amazon Logistics ATI Trucking BC Dimerco Logistics Empire Southw…" at bounding box center [179, 219] width 311 height 23
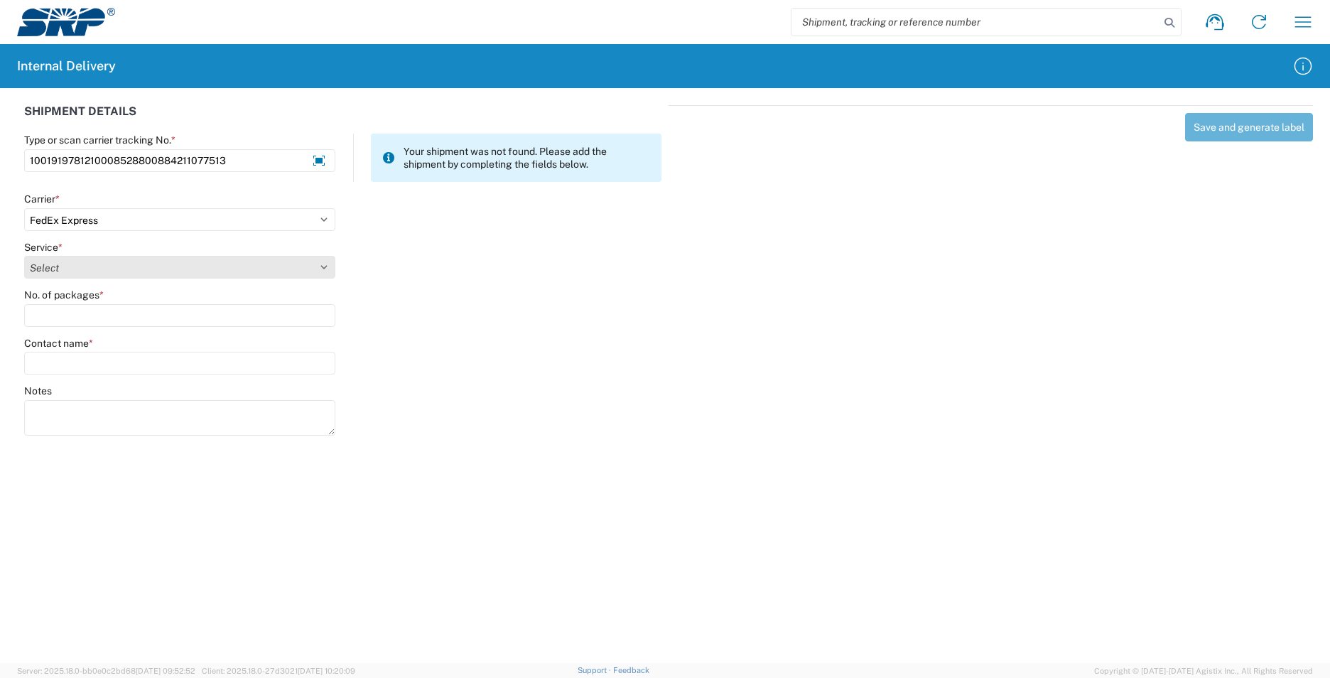
click at [75, 265] on select "Select 1Day Freight 2Day 2Day AM 2Day AM One Rate 2Day Freight 2Day One Rate 3 …" at bounding box center [179, 267] width 311 height 23
select select "11"
click at [75, 265] on select "Select 1Day Freight 2Day 2Day AM 2Day AM One Rate 2Day Freight 2Day One Rate 3 …" at bounding box center [179, 267] width 311 height 23
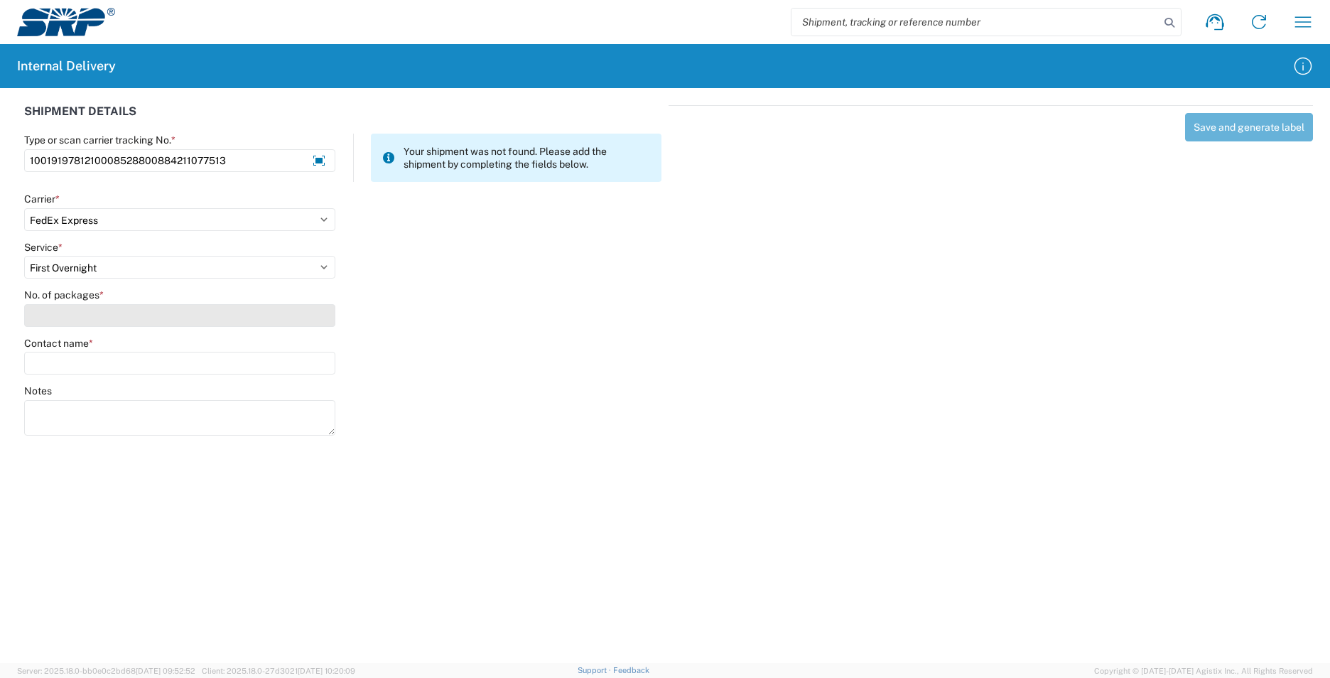
click at [96, 311] on input "No. of packages *" at bounding box center [179, 315] width 311 height 23
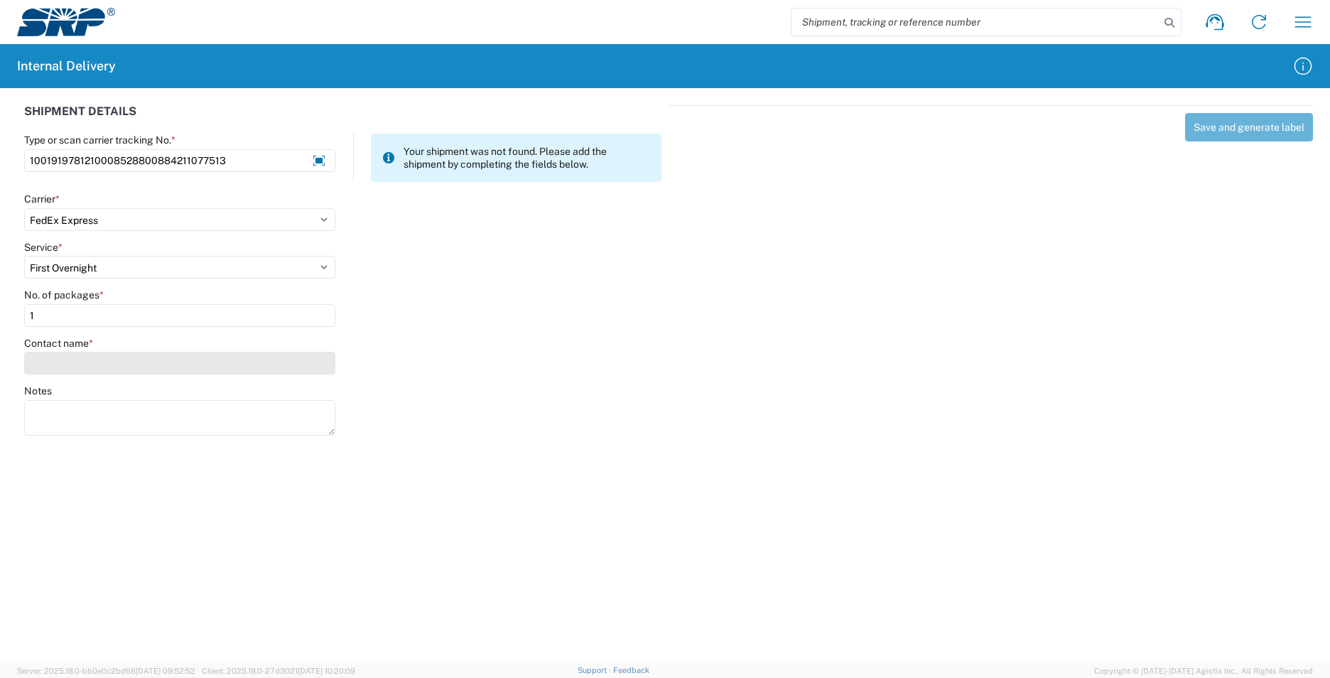
type input "1"
click at [94, 365] on input "Contact name *" at bounding box center [179, 363] width 311 height 23
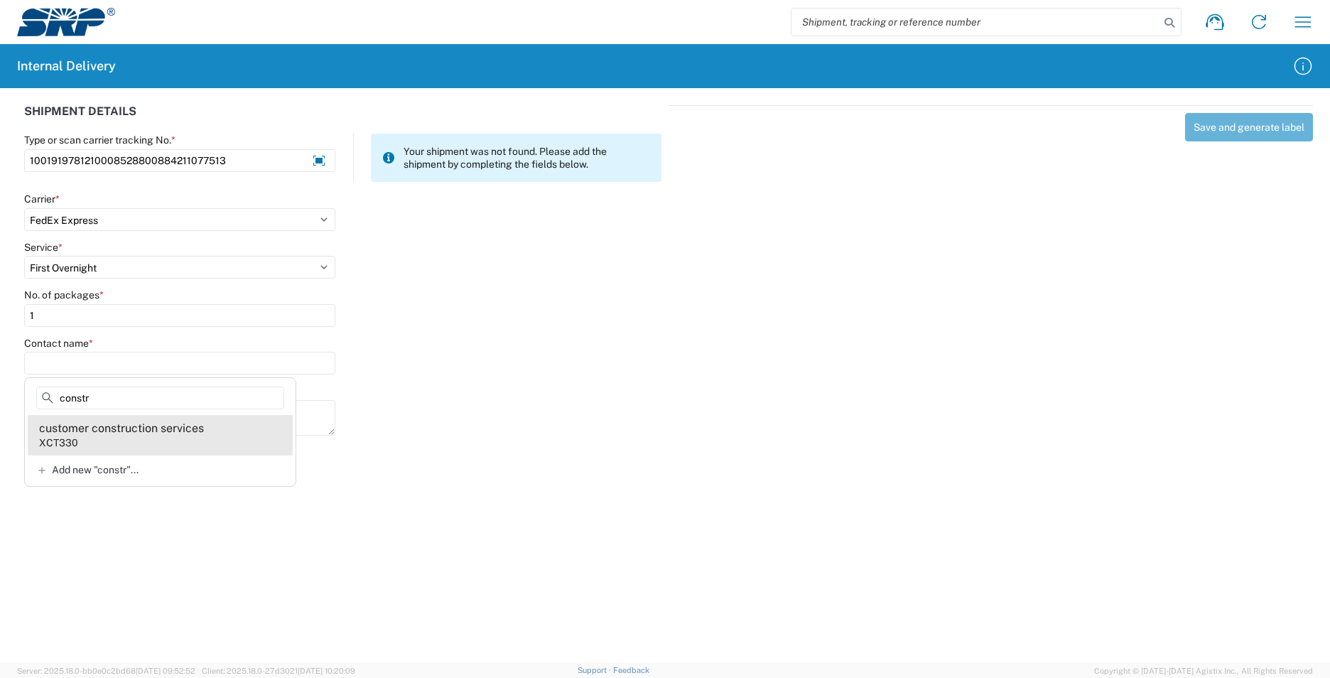
type input "constr"
click at [205, 439] on agx-address-suggestion-item "customer construction services XCT330" at bounding box center [160, 435] width 265 height 40
type input "customer construction services"
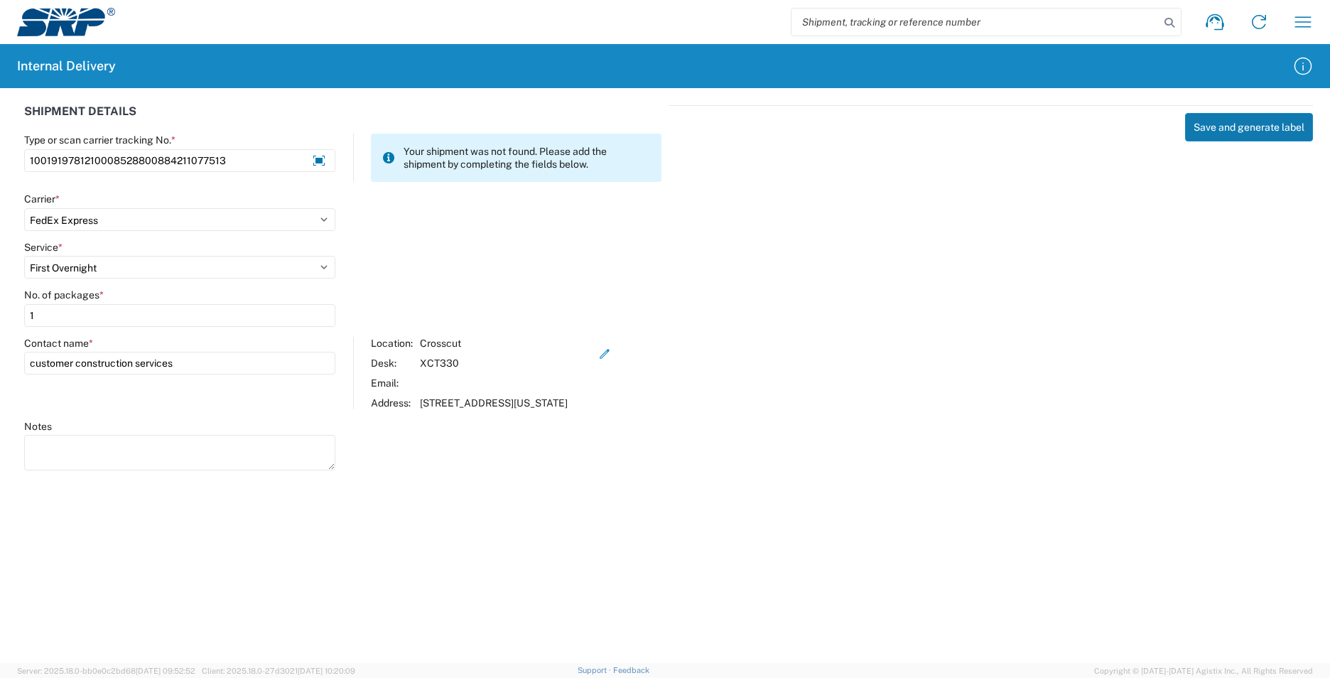
click at [1207, 129] on button "Save and generate label" at bounding box center [1249, 127] width 128 height 28
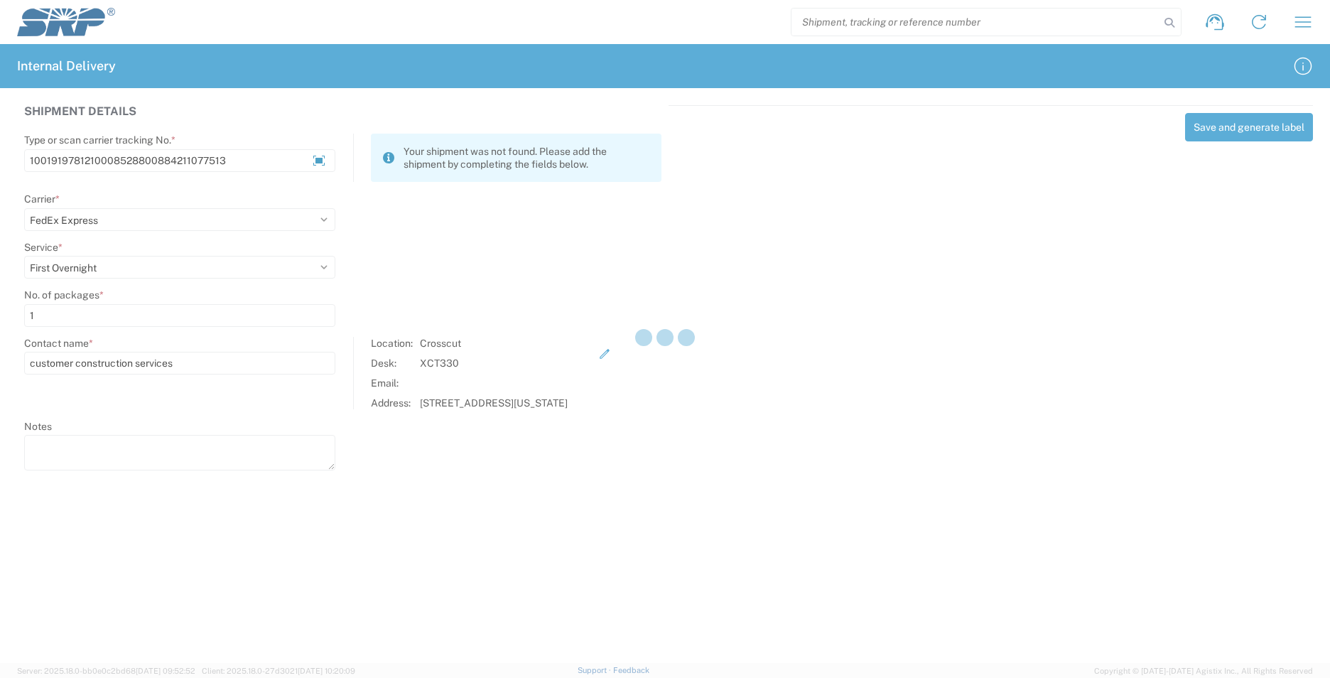
select select
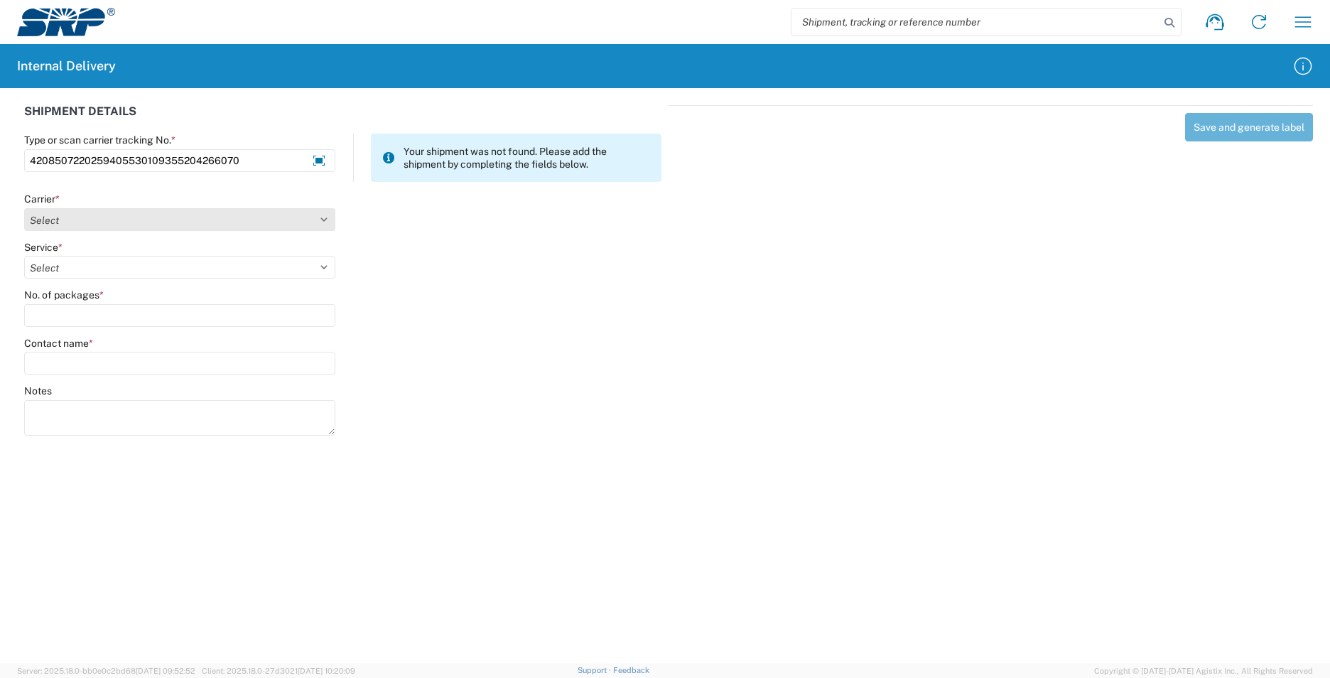
type input "4208507220259405530109355204266070"
click at [131, 219] on select "Select AcctPay Amazon Logistics ATI Trucking BC Dimerco Logistics Empire Southw…" at bounding box center [179, 219] width 311 height 23
select select "137"
click at [24, 208] on select "Select AcctPay Amazon Logistics ATI Trucking BC Dimerco Logistics Empire Southw…" at bounding box center [179, 219] width 311 height 23
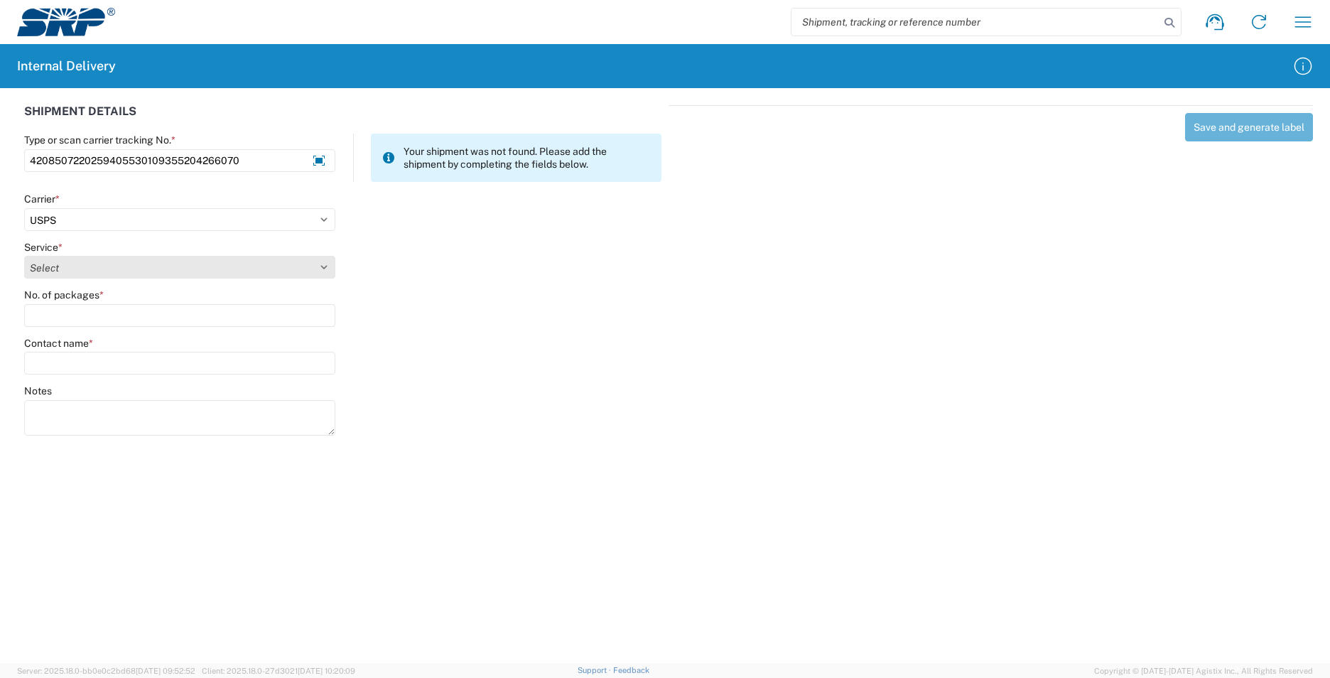
click at [63, 275] on select "Select 3 - 5 Day Bound Printed Matter Express Mail Flat-Rate Envelope Express M…" at bounding box center [179, 267] width 311 height 23
select select "17817"
click at [63, 275] on select "Select 3 - 5 Day Bound Printed Matter Express Mail Flat-Rate Envelope Express M…" at bounding box center [179, 267] width 311 height 23
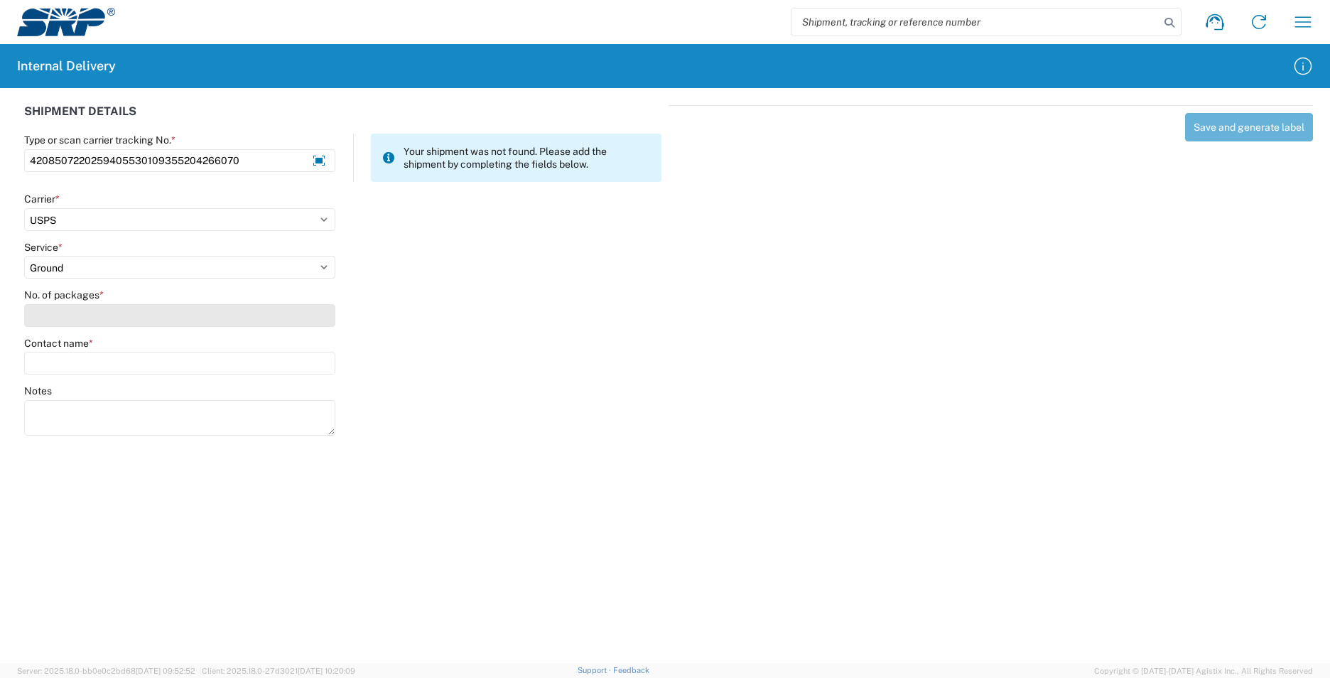
click at [58, 315] on input "No. of packages *" at bounding box center [179, 315] width 311 height 23
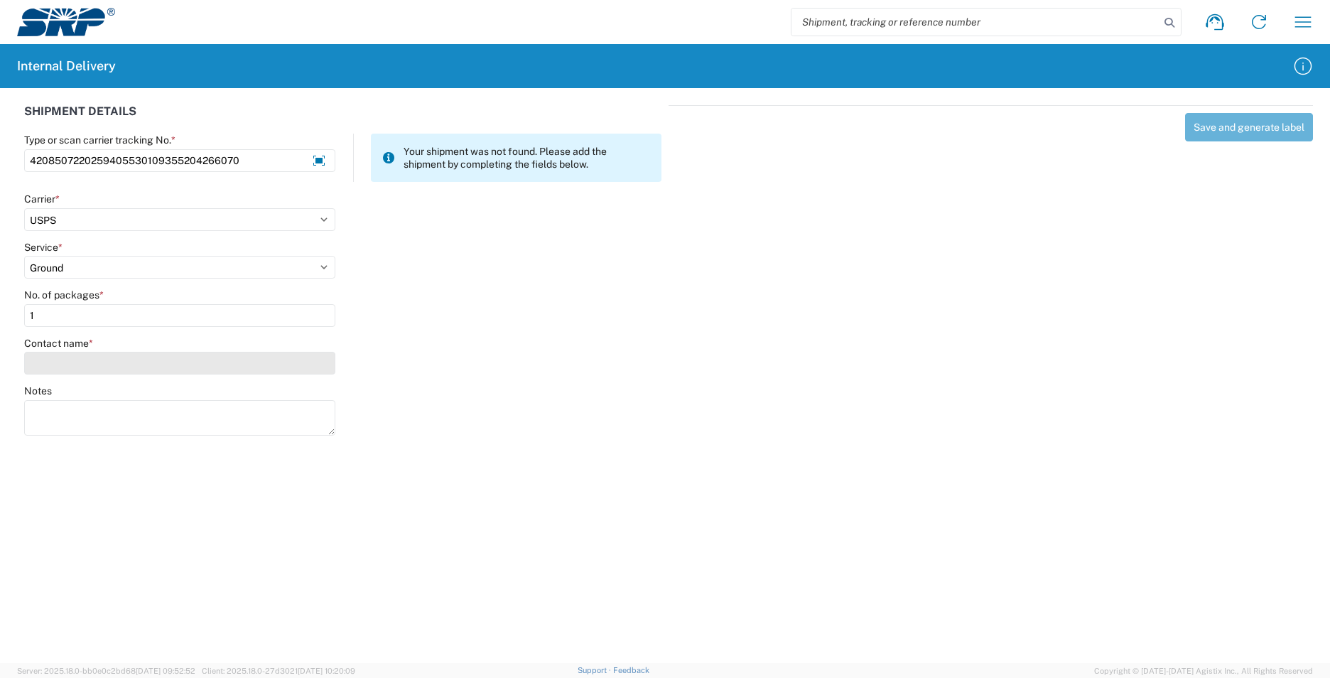
type input "1"
click at [70, 366] on input "Contact name *" at bounding box center [179, 363] width 311 height 23
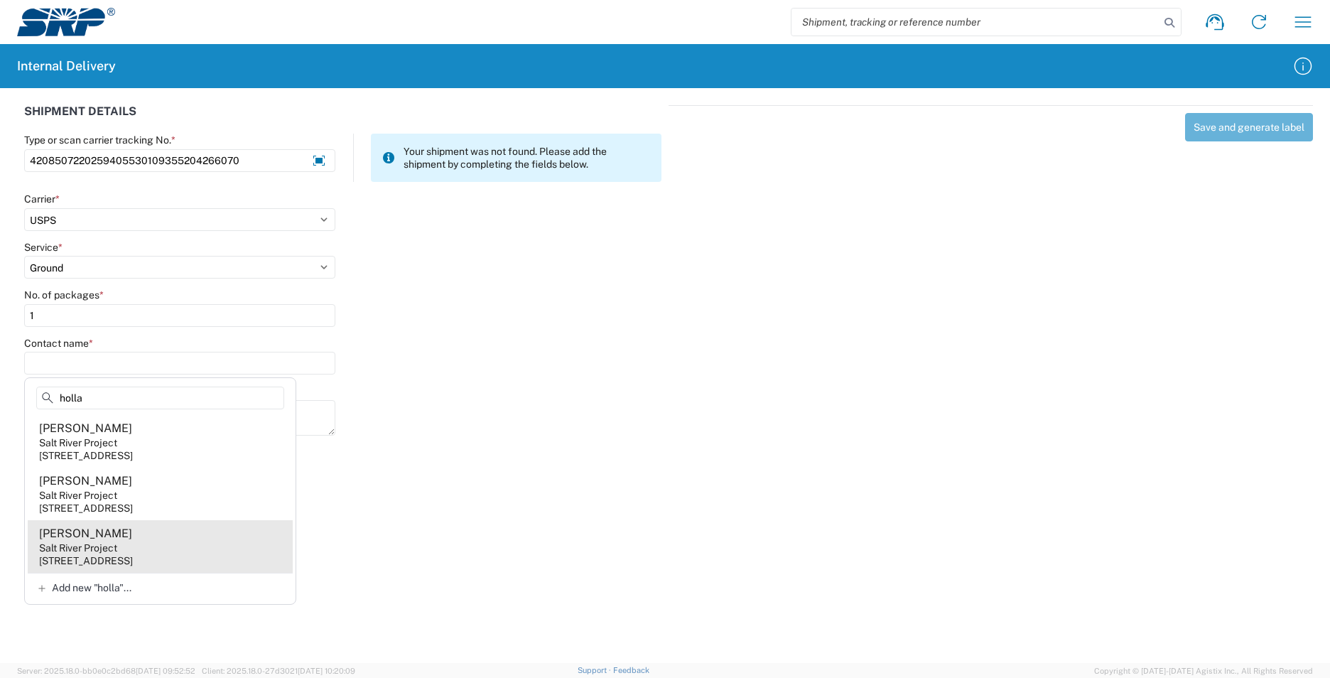
type input "holla"
click at [205, 545] on agx-address-suggestion-item "[PERSON_NAME] Salt River Project [STREET_ADDRESS]" at bounding box center [160, 546] width 265 height 53
type input "[PERSON_NAME]"
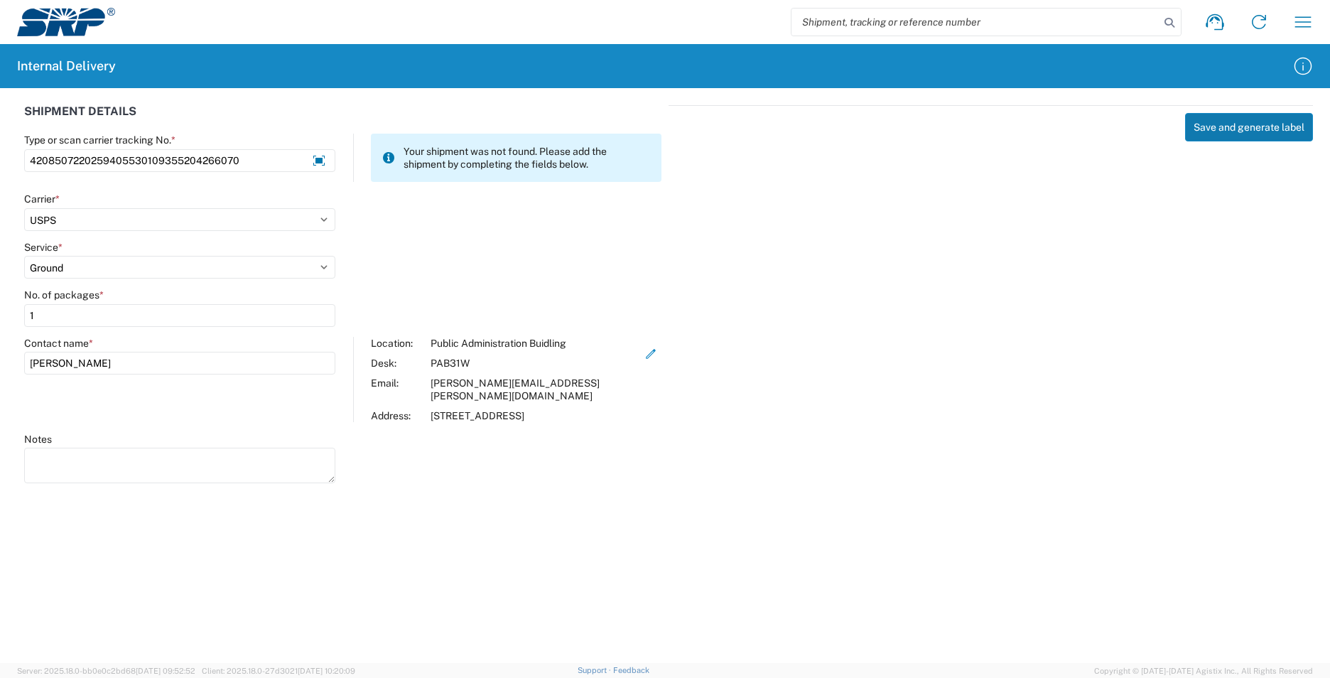
click at [1202, 134] on button "Save and generate label" at bounding box center [1249, 127] width 128 height 28
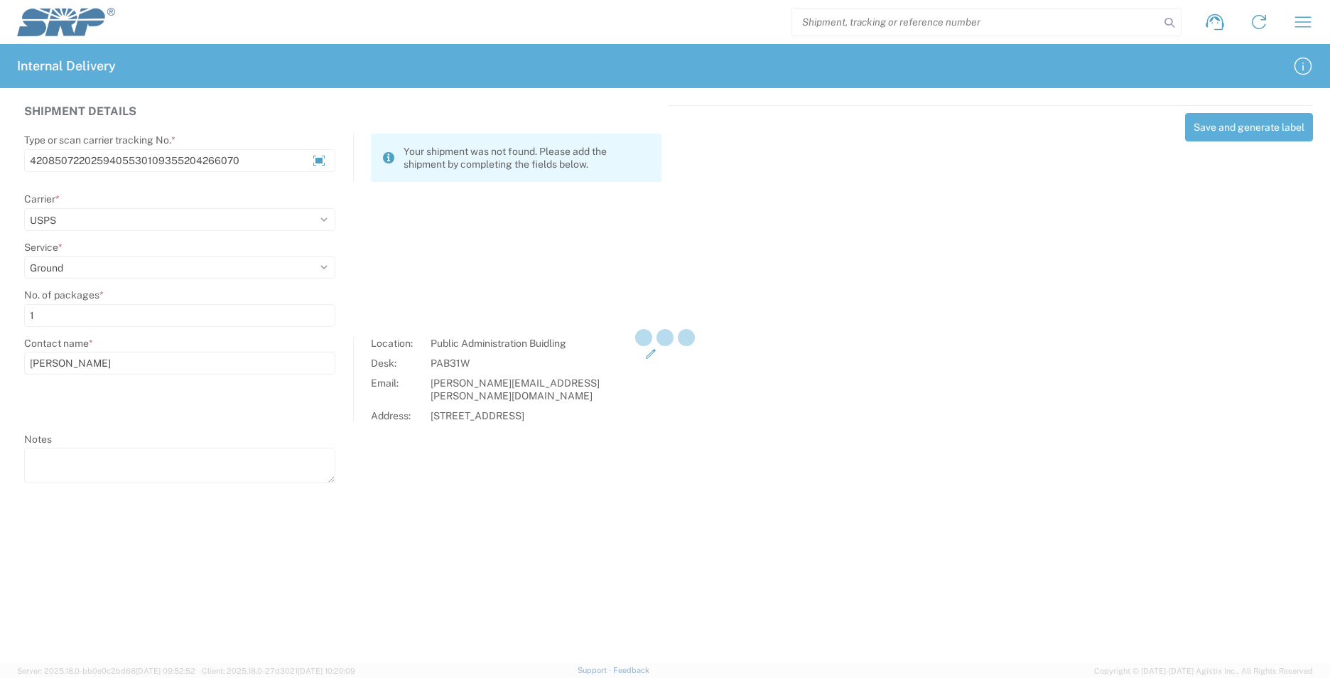
select select
